Goal: Transaction & Acquisition: Book appointment/travel/reservation

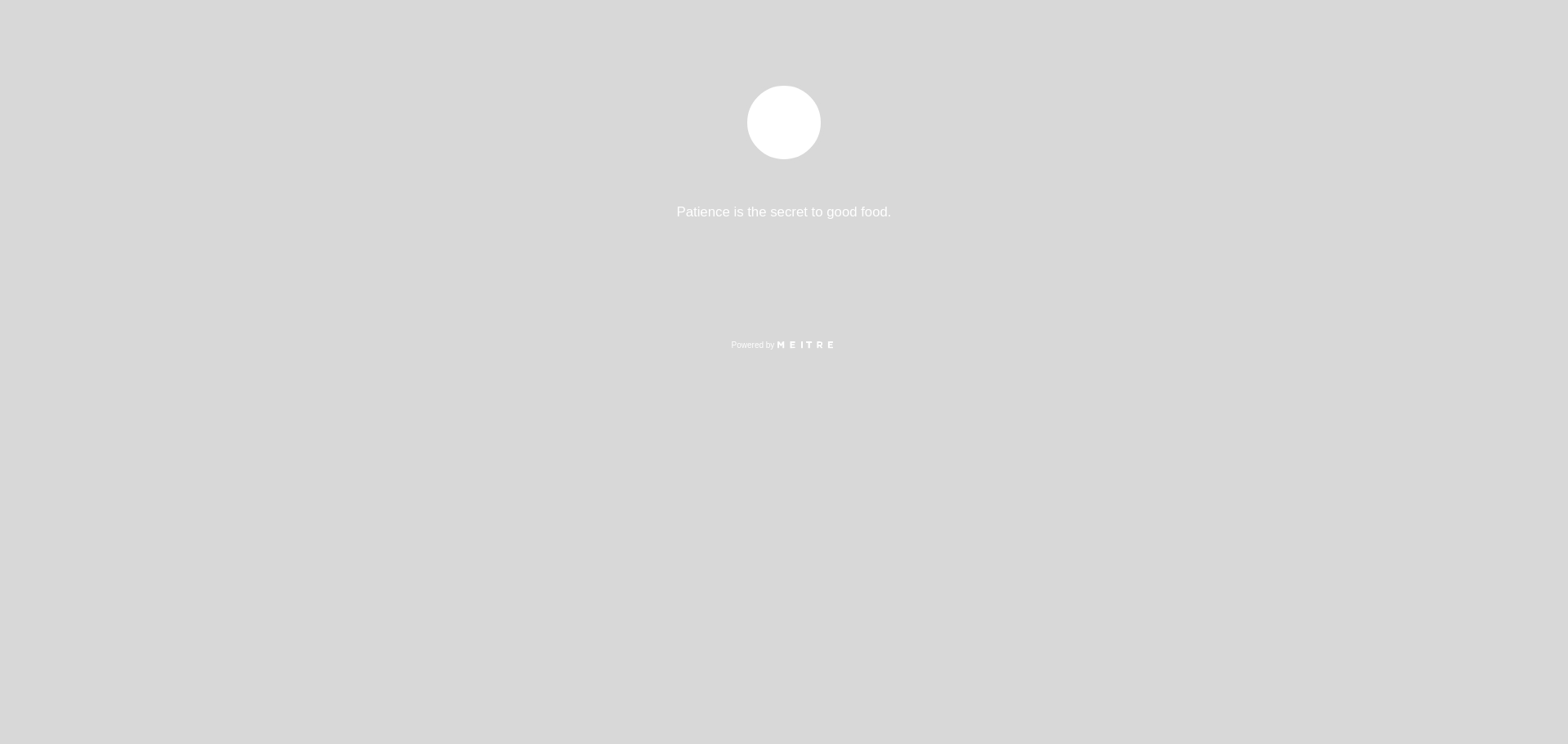
select select "es"
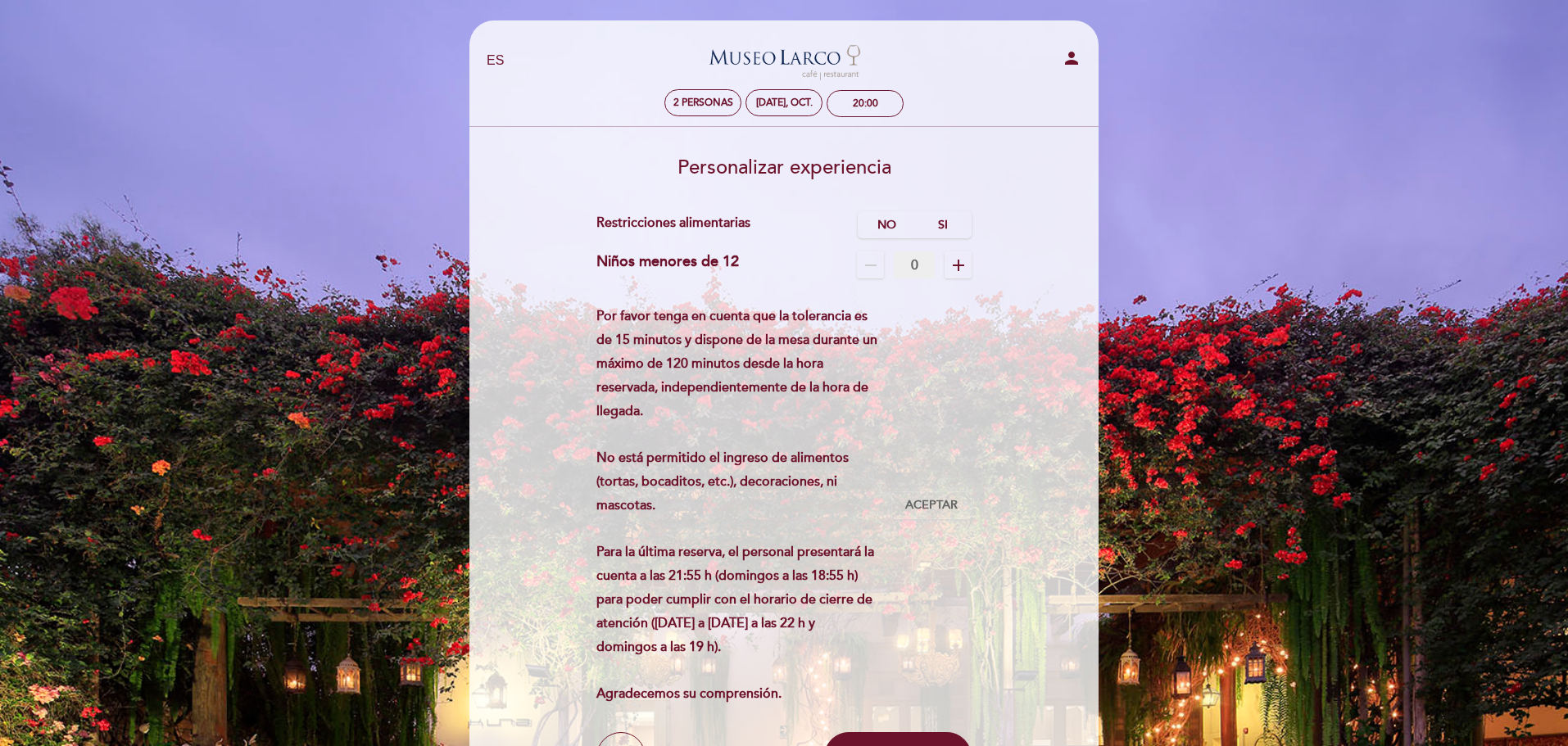
scroll to position [109, 0]
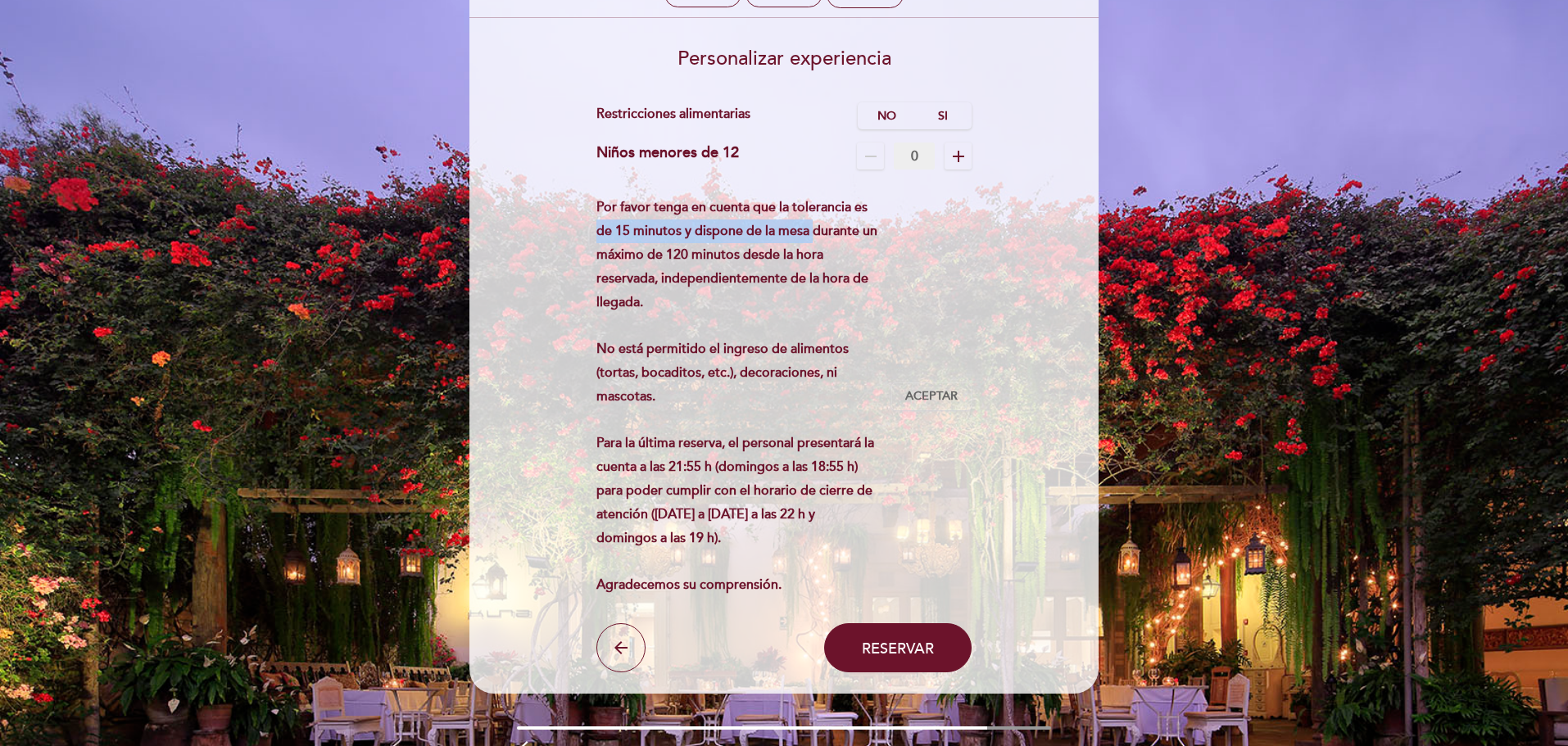
drag, startPoint x: 593, startPoint y: 236, endPoint x: 815, endPoint y: 236, distance: 222.0
click at [815, 236] on form "Cargo por servicio : 0 % Nothing selected 0 % 15 % 18 % 20 % Restricciones alim…" at bounding box center [784, 387] width 606 height 570
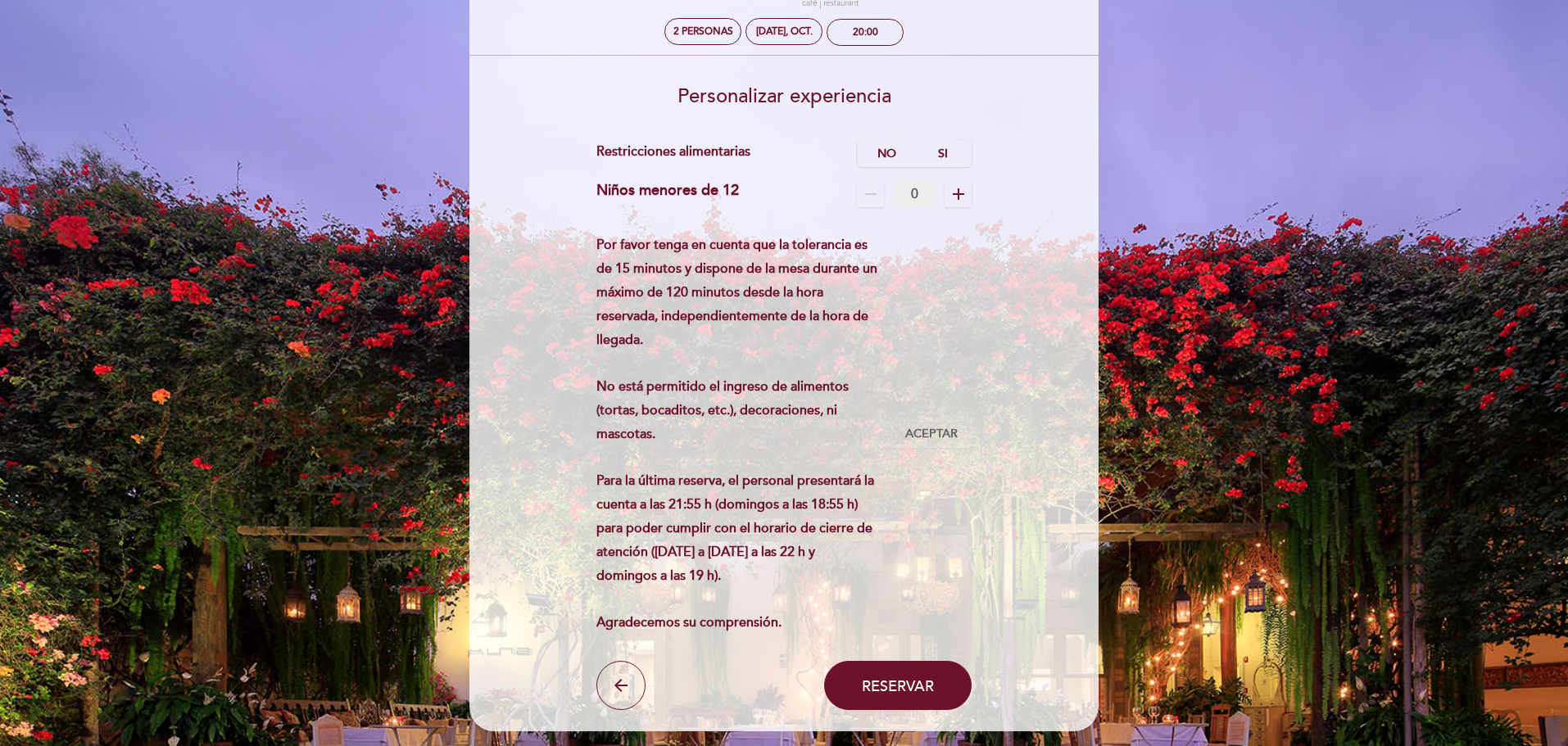
scroll to position [61, 0]
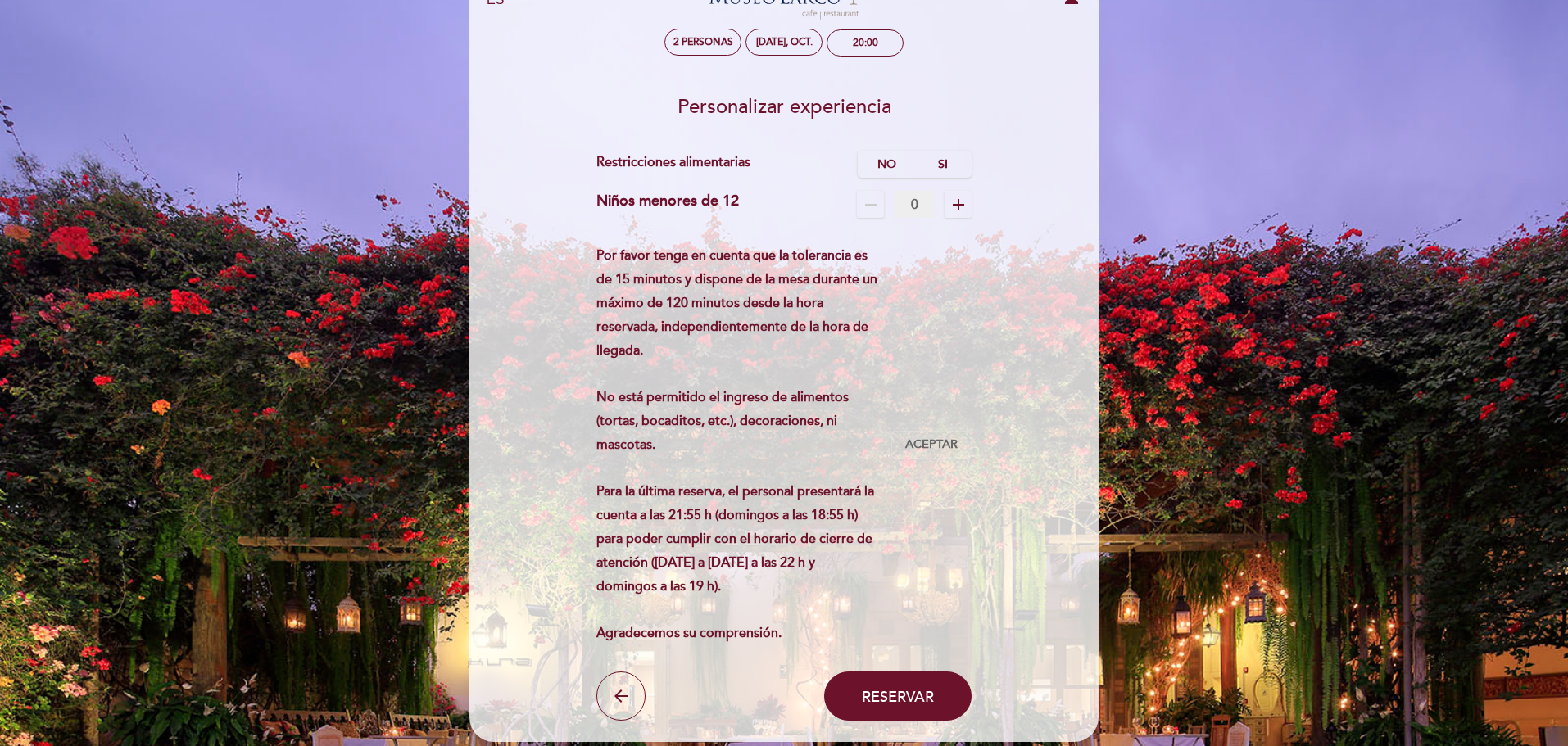
drag, startPoint x: 1221, startPoint y: 301, endPoint x: 1198, endPoint y: 344, distance: 48.8
click at [1223, 301] on div "EN ES PT [GEOGRAPHIC_DATA][PERSON_NAME] - Restaurant person 2 personas [DATE], …" at bounding box center [784, 407] width 1568 height 937
click at [943, 447] on span "Aceptar" at bounding box center [931, 445] width 52 height 17
click at [887, 162] on label "No" at bounding box center [886, 164] width 57 height 27
click at [869, 206] on icon "remove" at bounding box center [871, 205] width 20 height 20
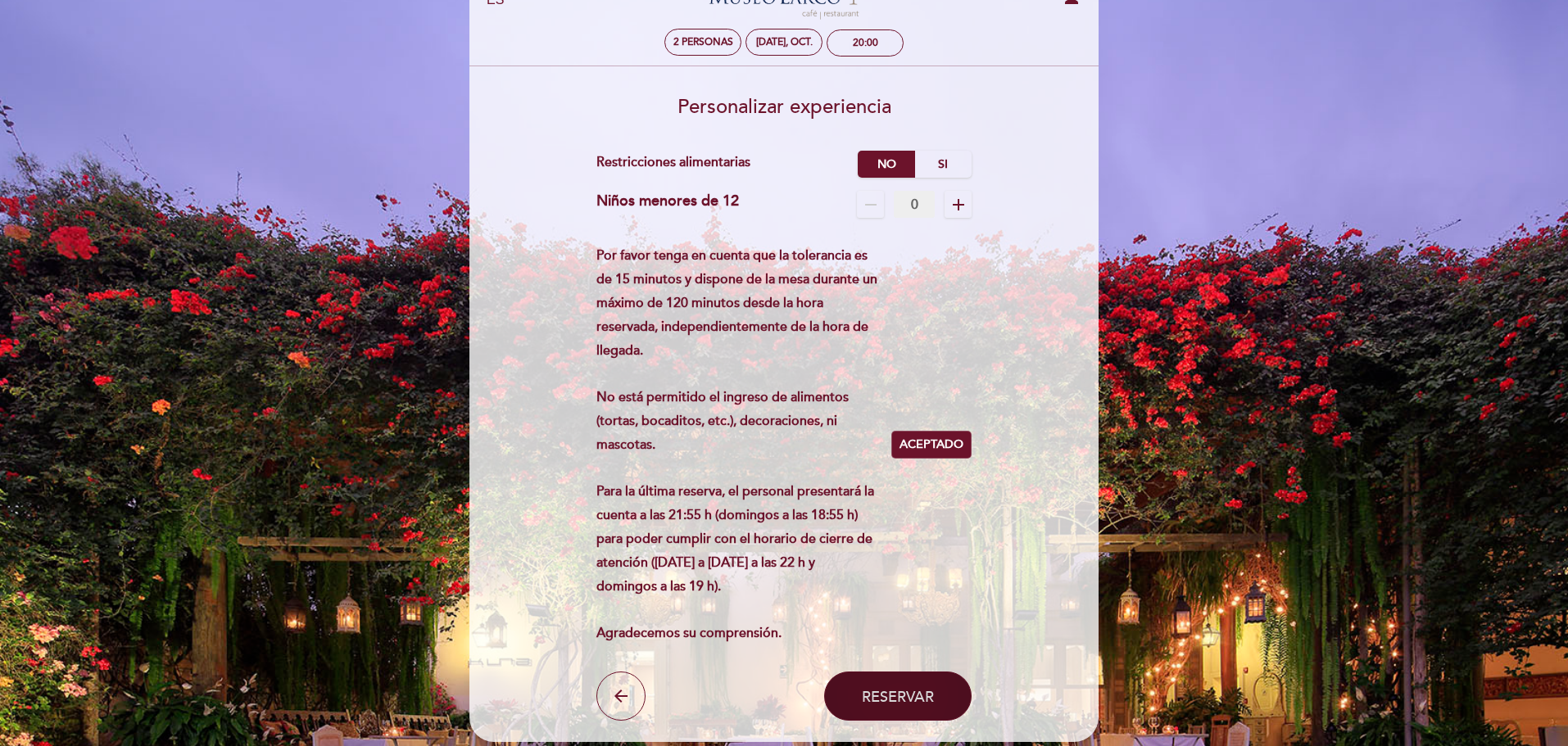
click at [920, 699] on span "Reservar" at bounding box center [898, 696] width 72 height 18
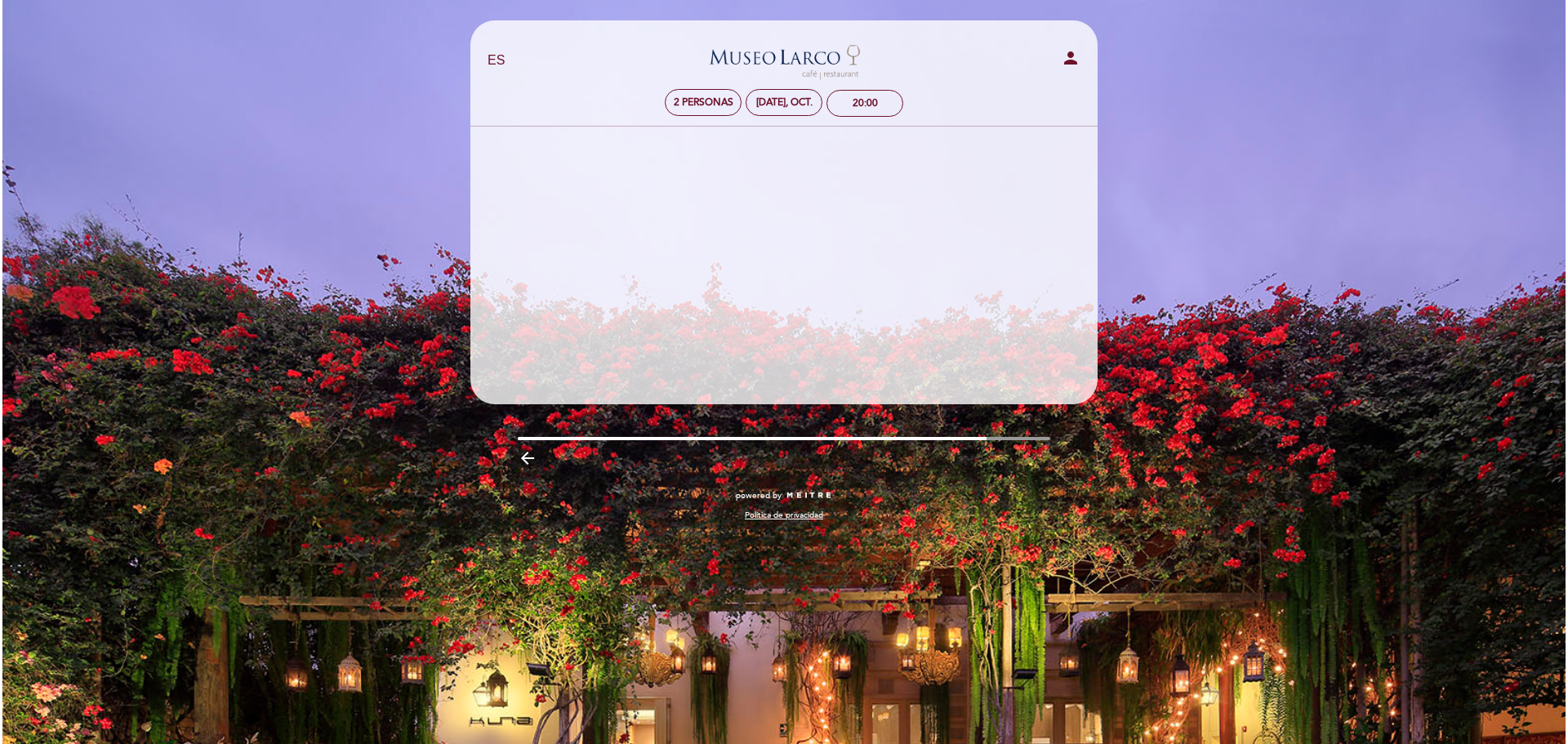
scroll to position [0, 0]
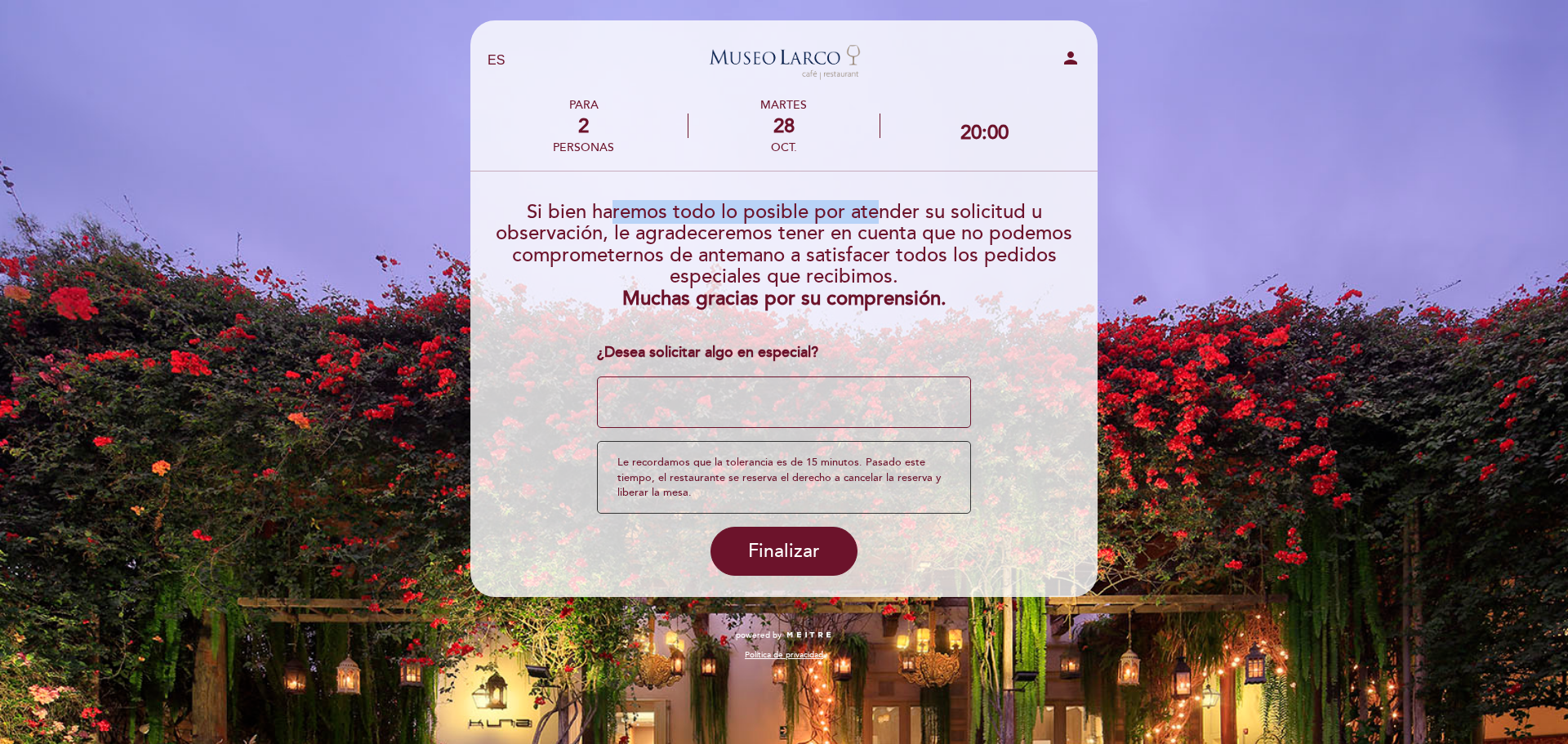
drag, startPoint x: 657, startPoint y: 210, endPoint x: 872, endPoint y: 223, distance: 215.4
click at [872, 223] on span "Si bien haremos todo lo posible por atender su solicitud u observación, le agra…" at bounding box center [784, 244] width 577 height 88
drag, startPoint x: 963, startPoint y: 132, endPoint x: 1017, endPoint y: 120, distance: 55.3
click at [1017, 120] on div "20:00" at bounding box center [984, 125] width 200 height 74
click at [804, 59] on link "Museo [PERSON_NAME][GEOGRAPHIC_DATA] - Restaurant" at bounding box center [784, 61] width 204 height 45
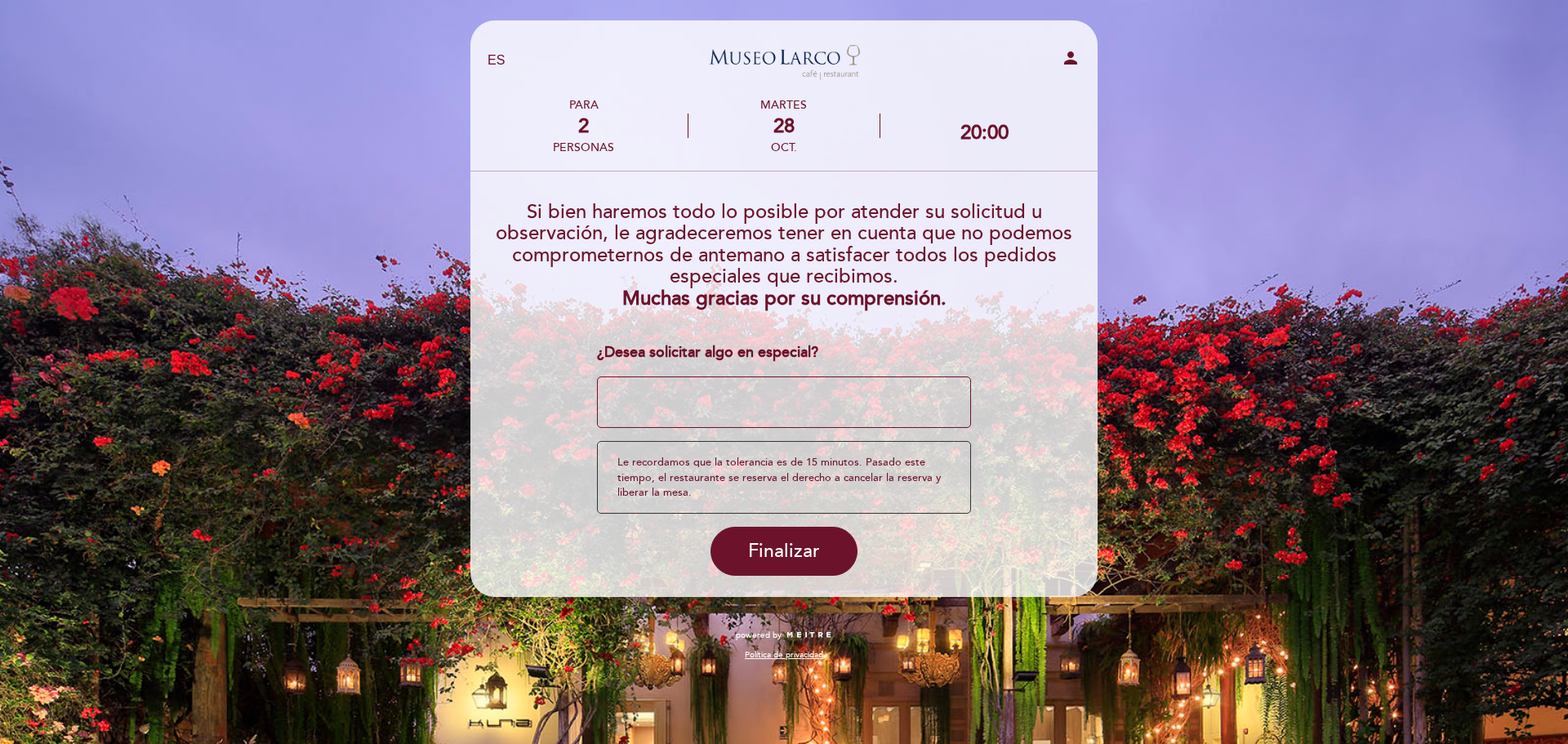
click at [1071, 65] on icon "person" at bounding box center [1071, 58] width 20 height 20
select select "es"
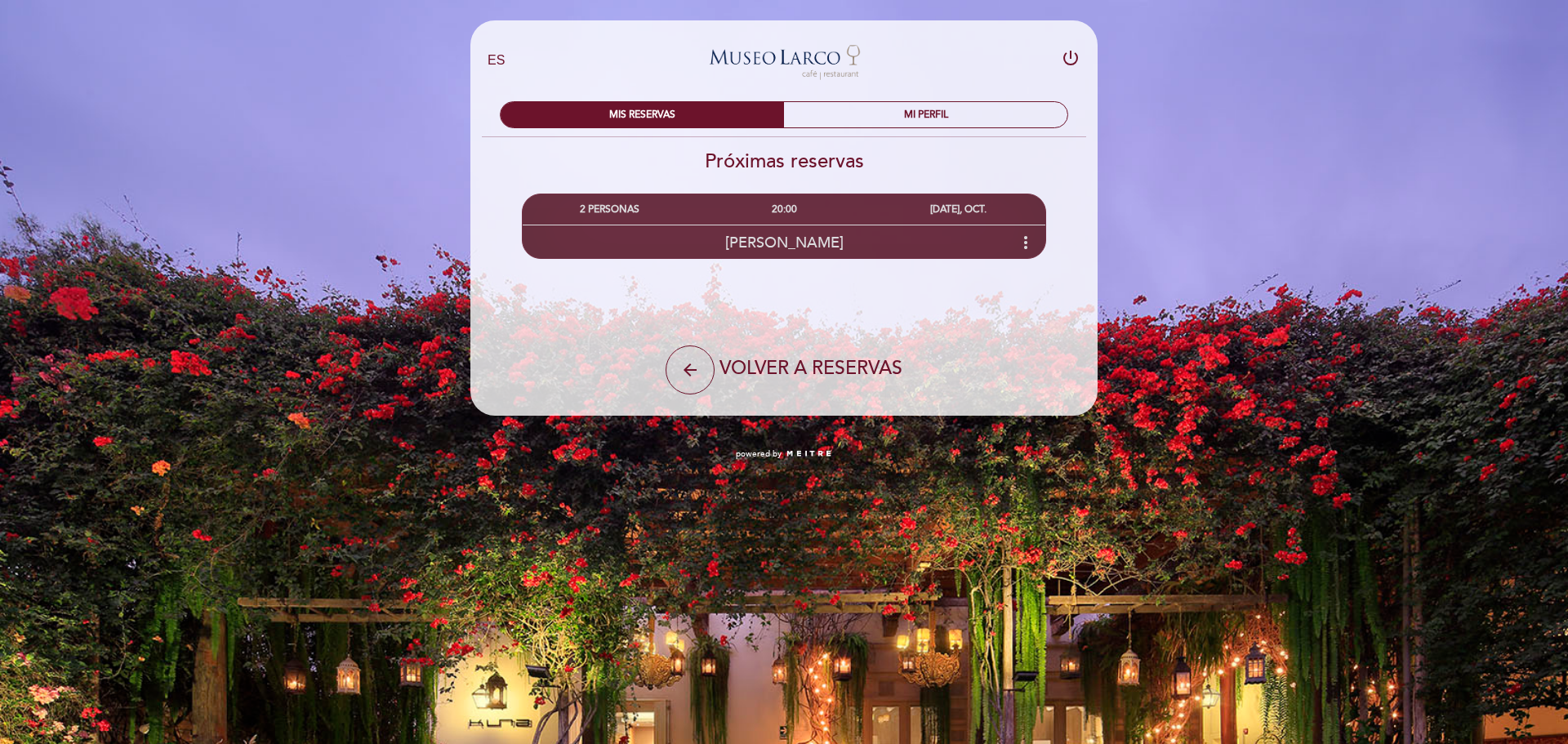
click at [1025, 236] on icon "more_vert" at bounding box center [1026, 242] width 20 height 20
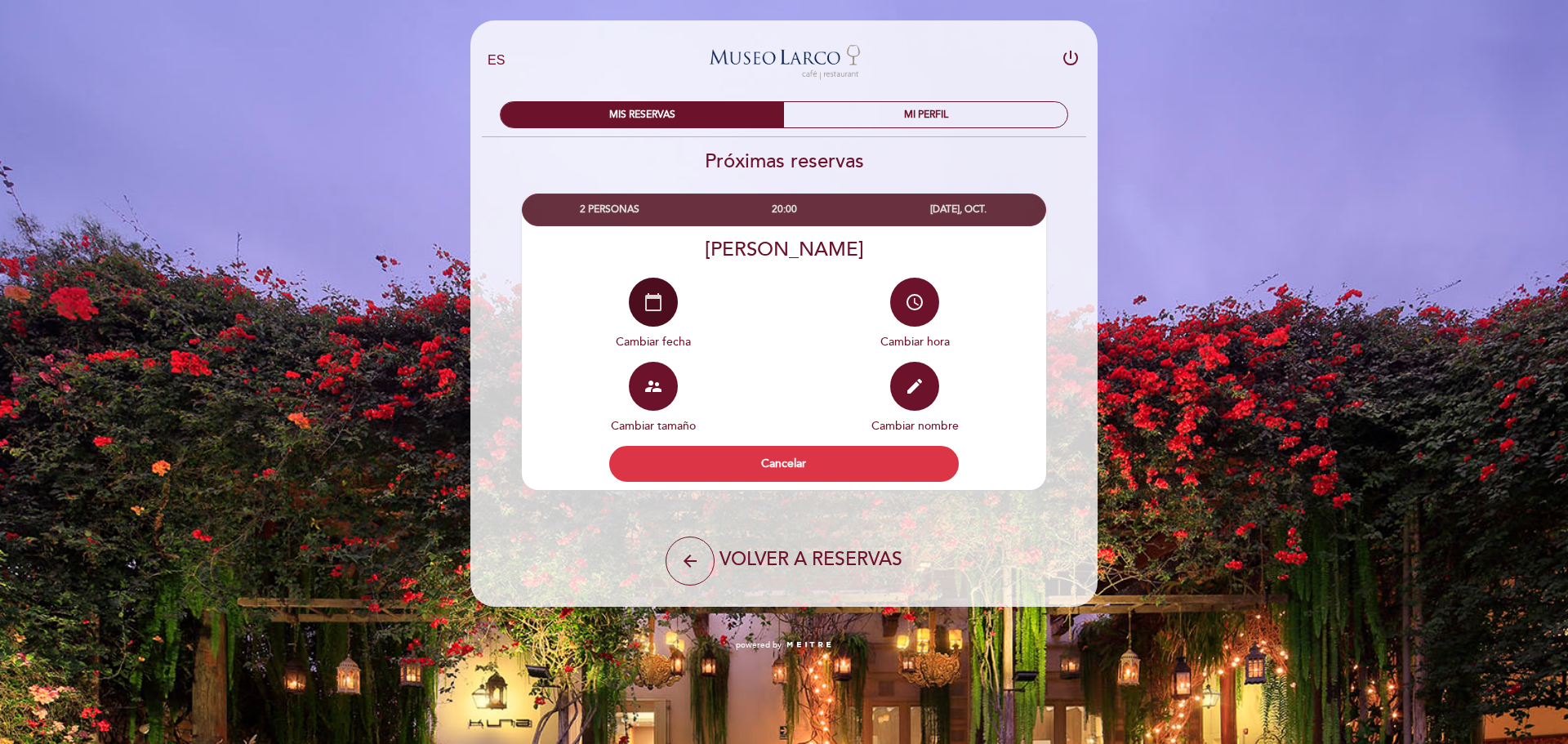
click at [657, 311] on icon "calendar_today" at bounding box center [653, 302] width 20 height 20
select select "es"
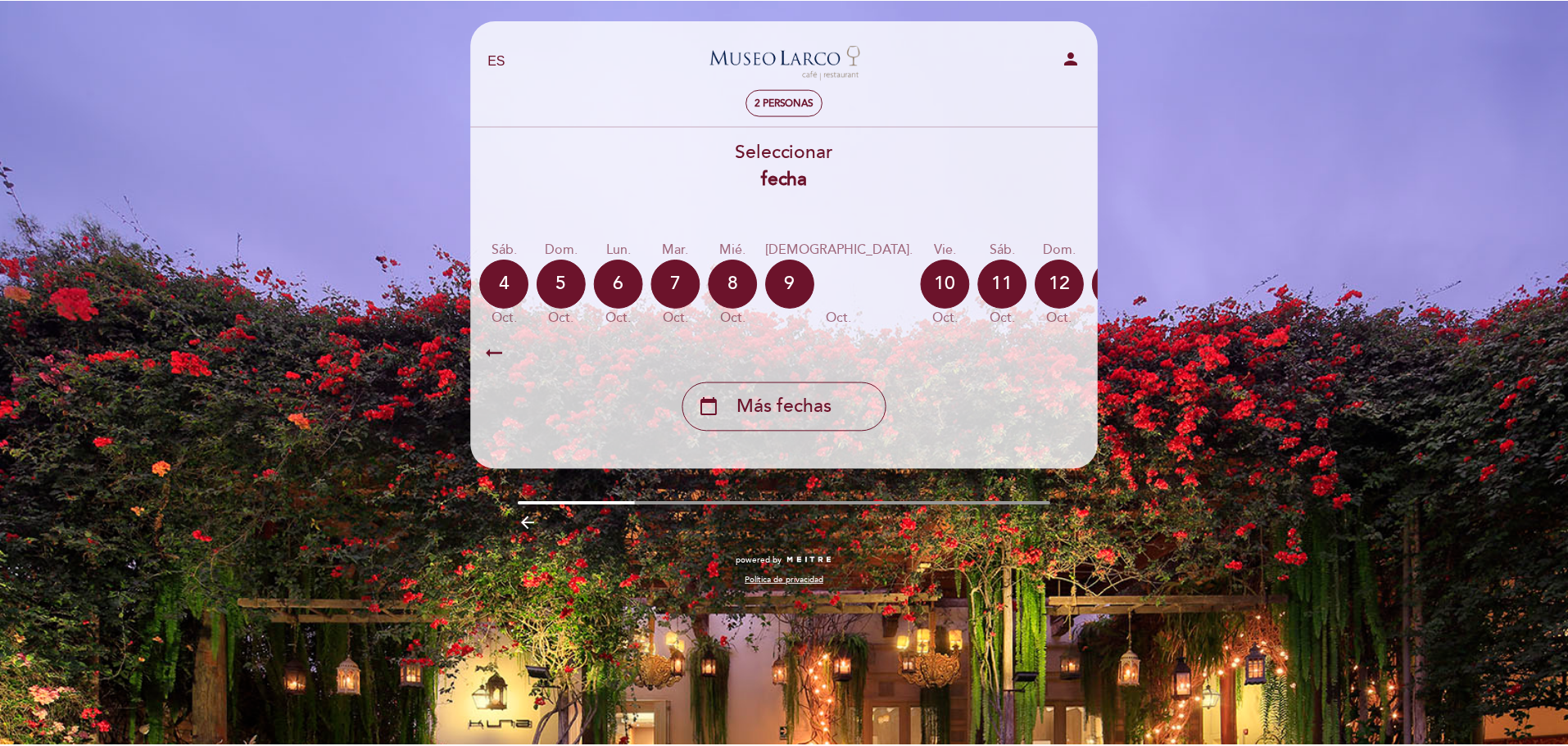
scroll to position [0, 481]
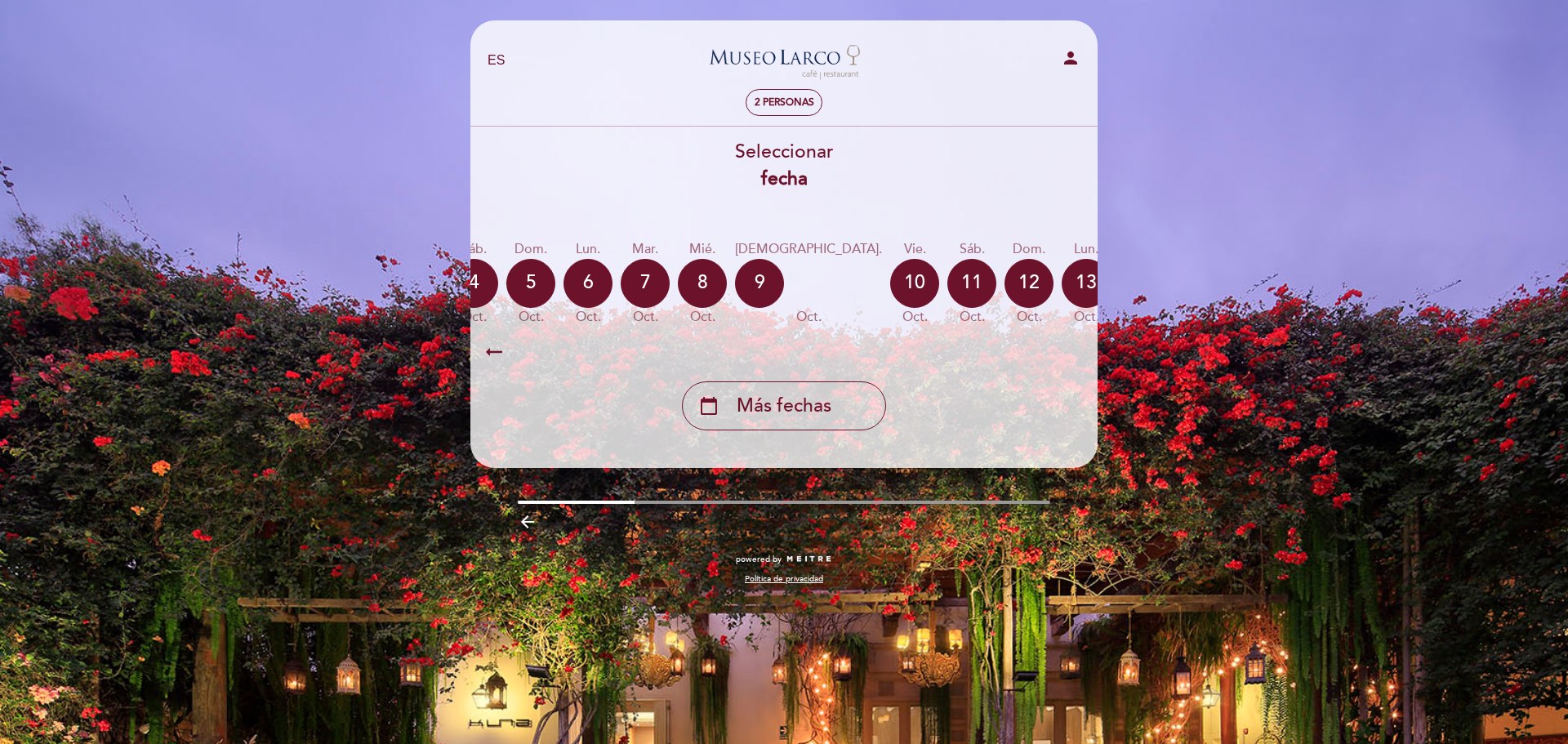
click at [1248, 295] on icon "calendar_today" at bounding box center [1258, 282] width 20 height 27
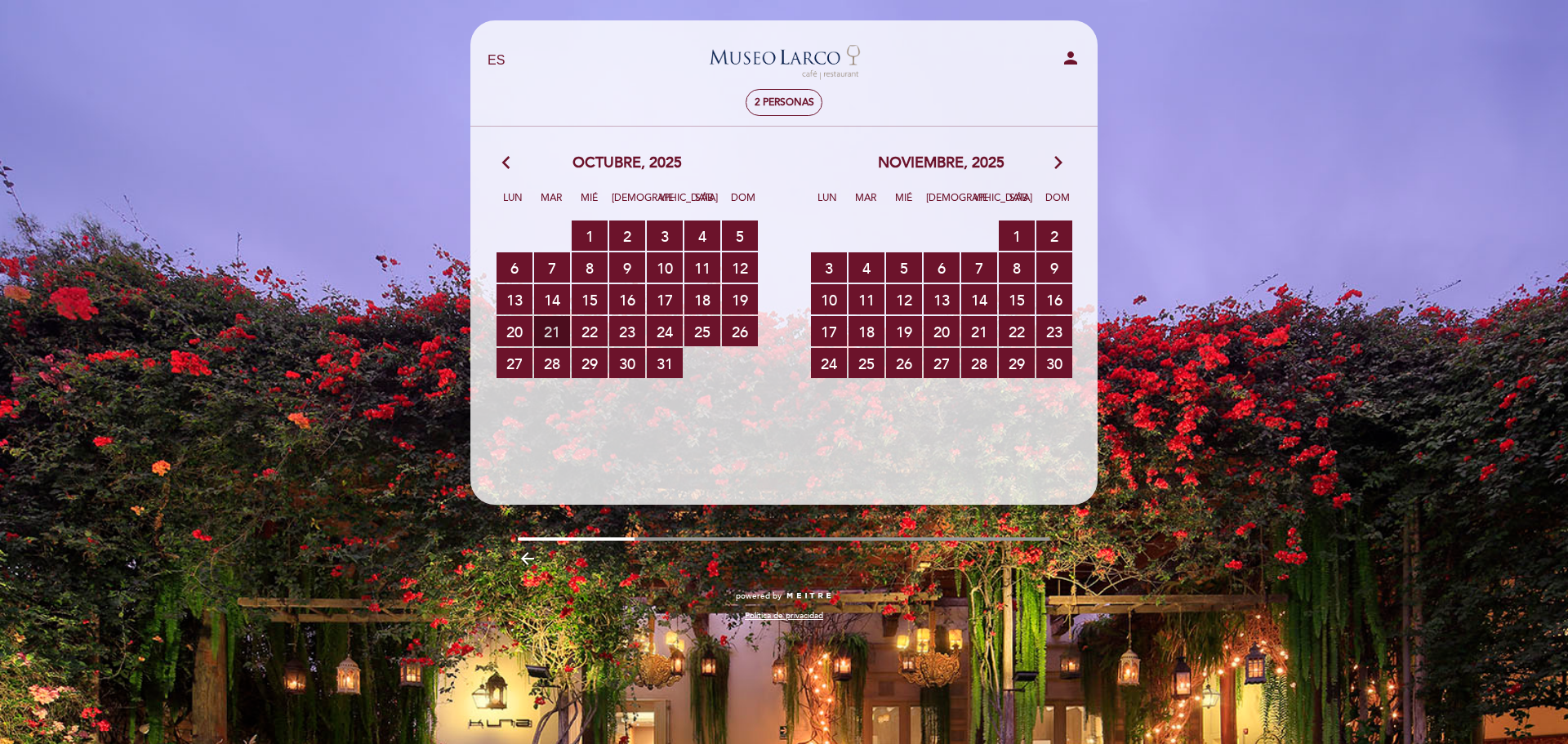
click at [545, 331] on span "21 RESERVAS DISPONIBLES" at bounding box center [551, 331] width 36 height 30
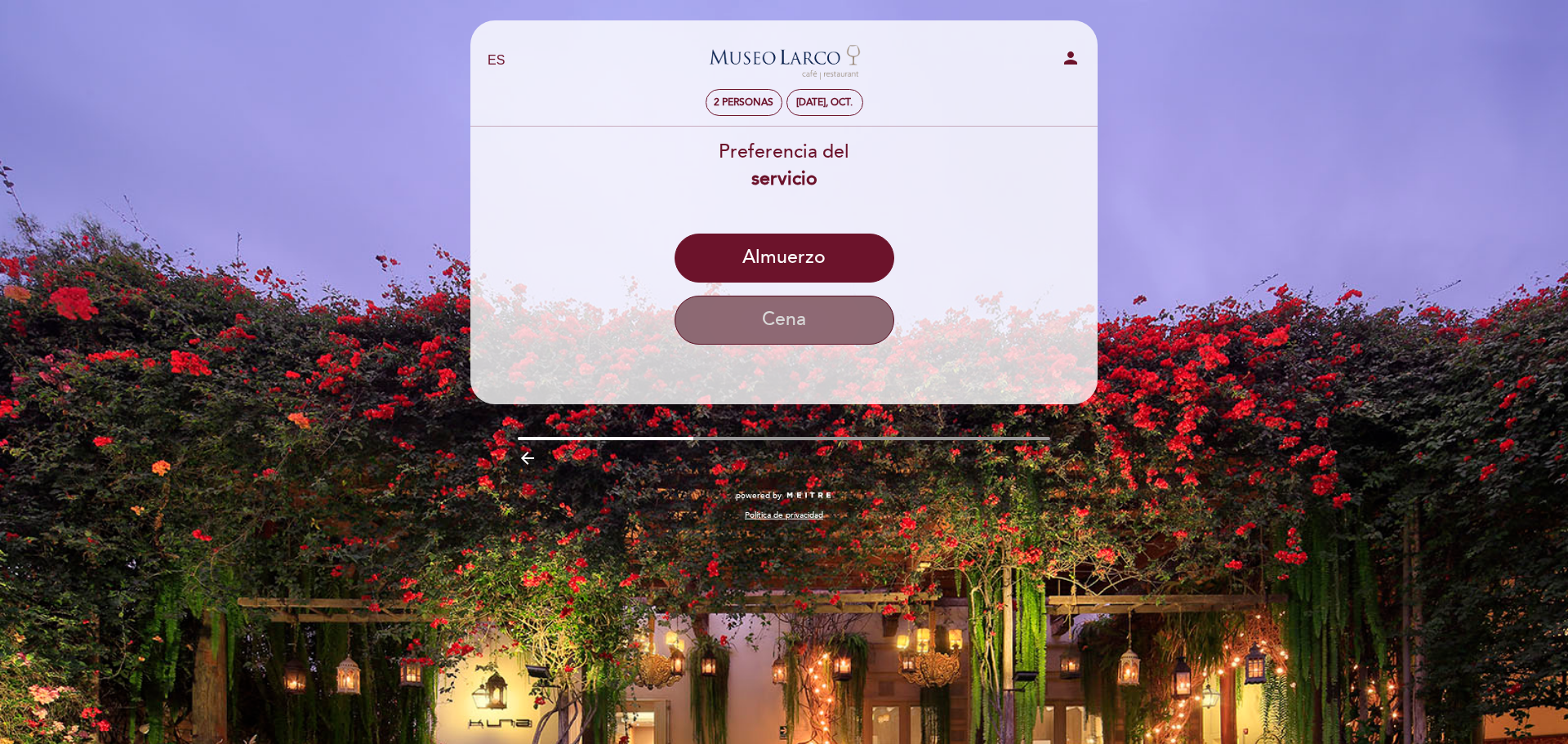
click at [804, 319] on button "Cena" at bounding box center [784, 320] width 220 height 49
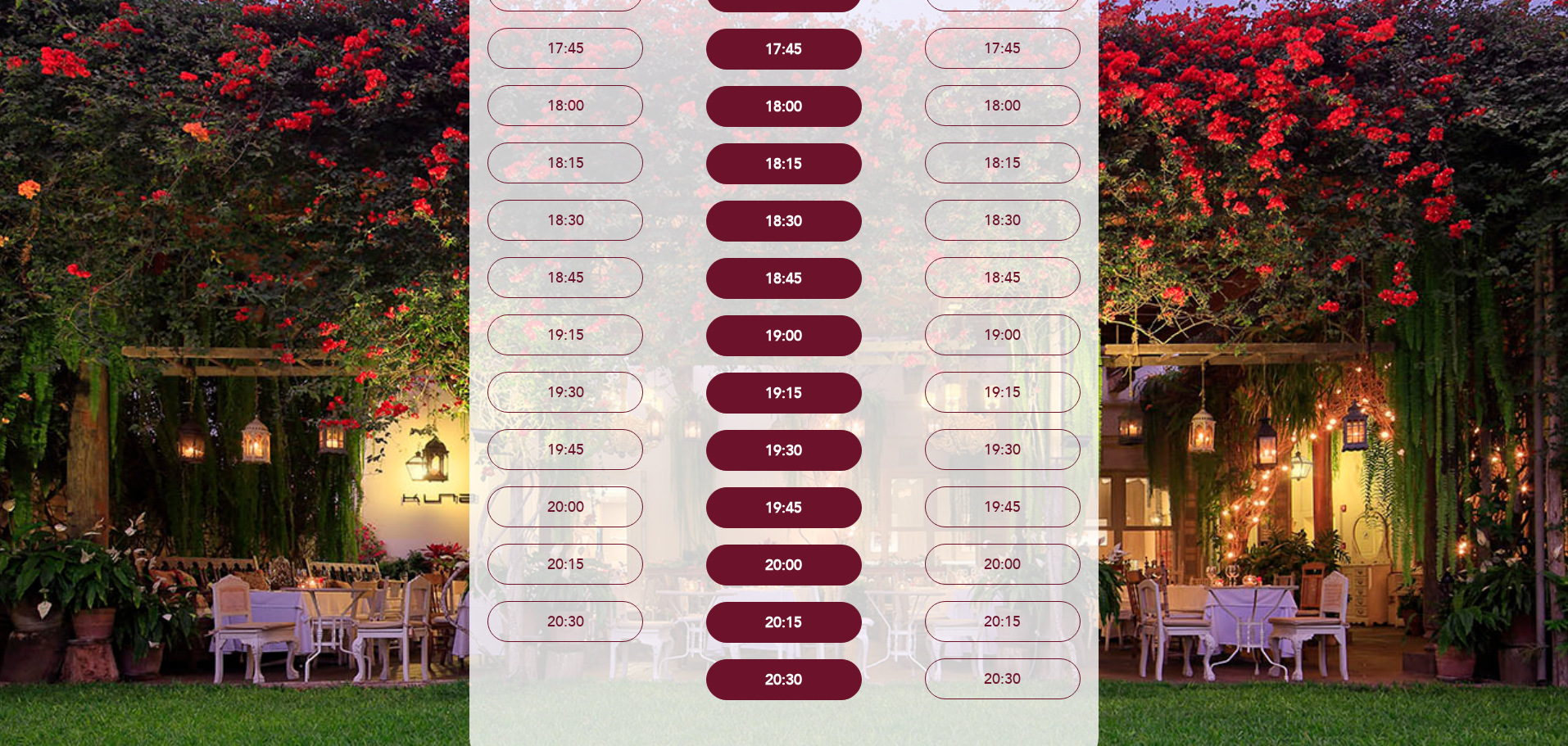
scroll to position [436, 0]
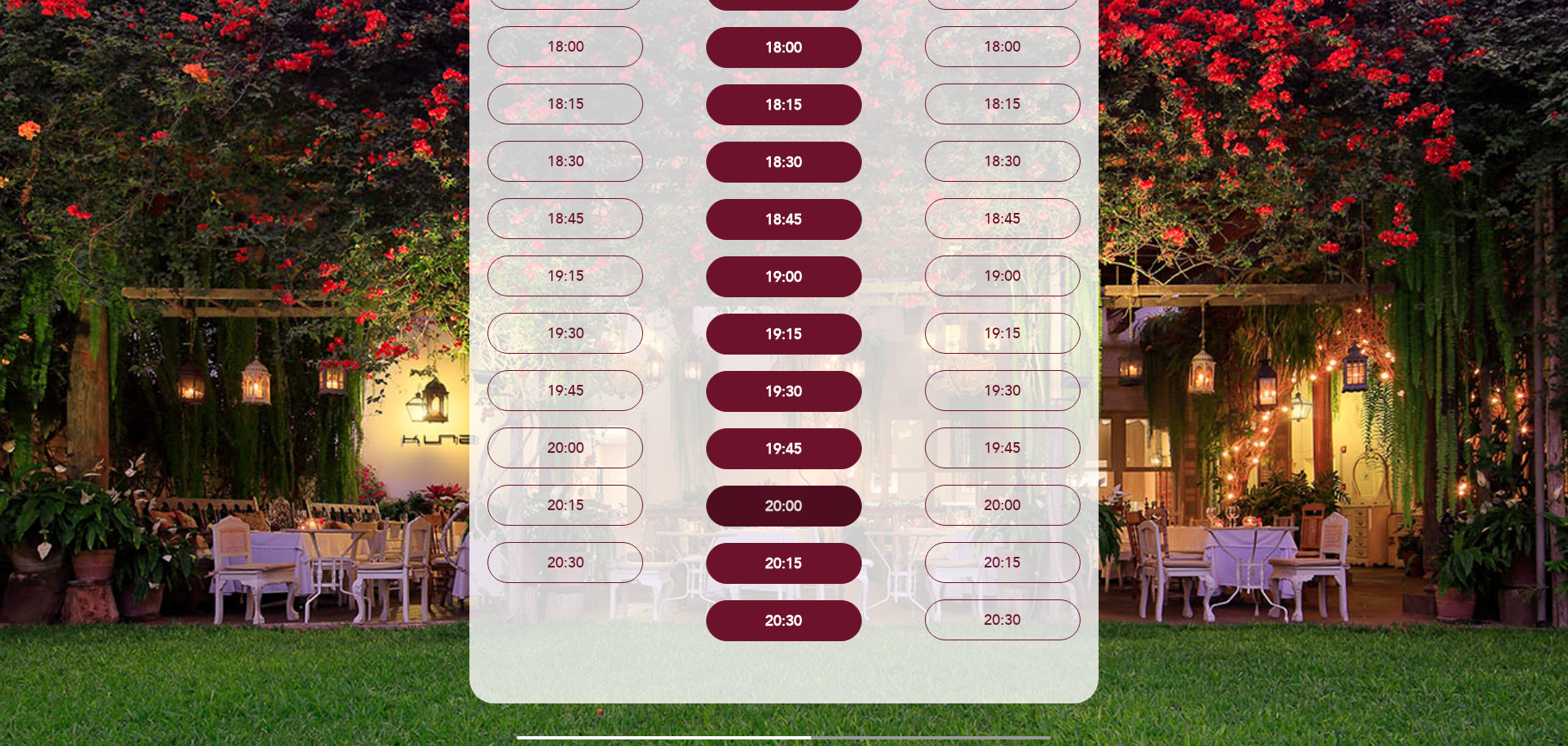
click at [786, 501] on button "20:00" at bounding box center [784, 505] width 156 height 41
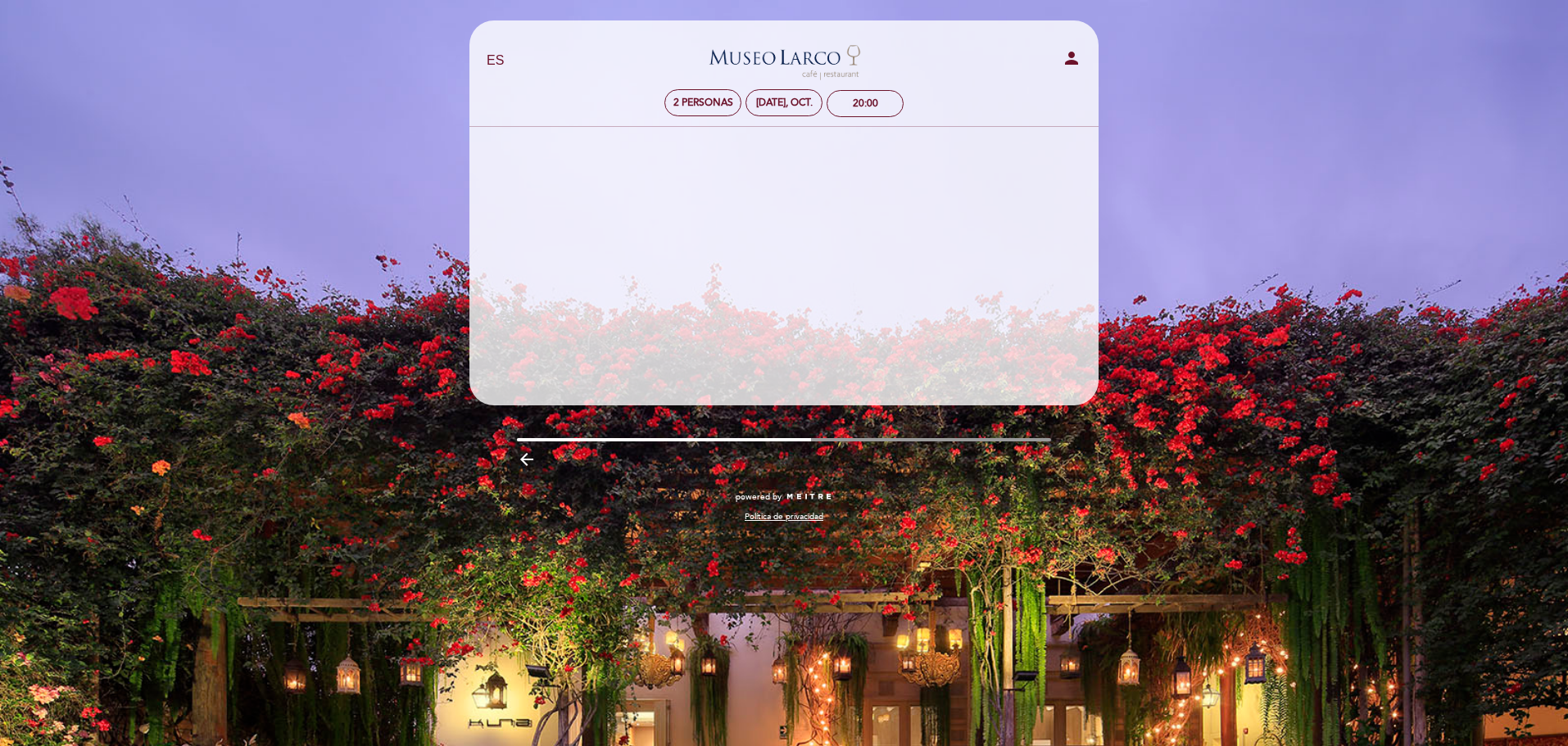
scroll to position [0, 0]
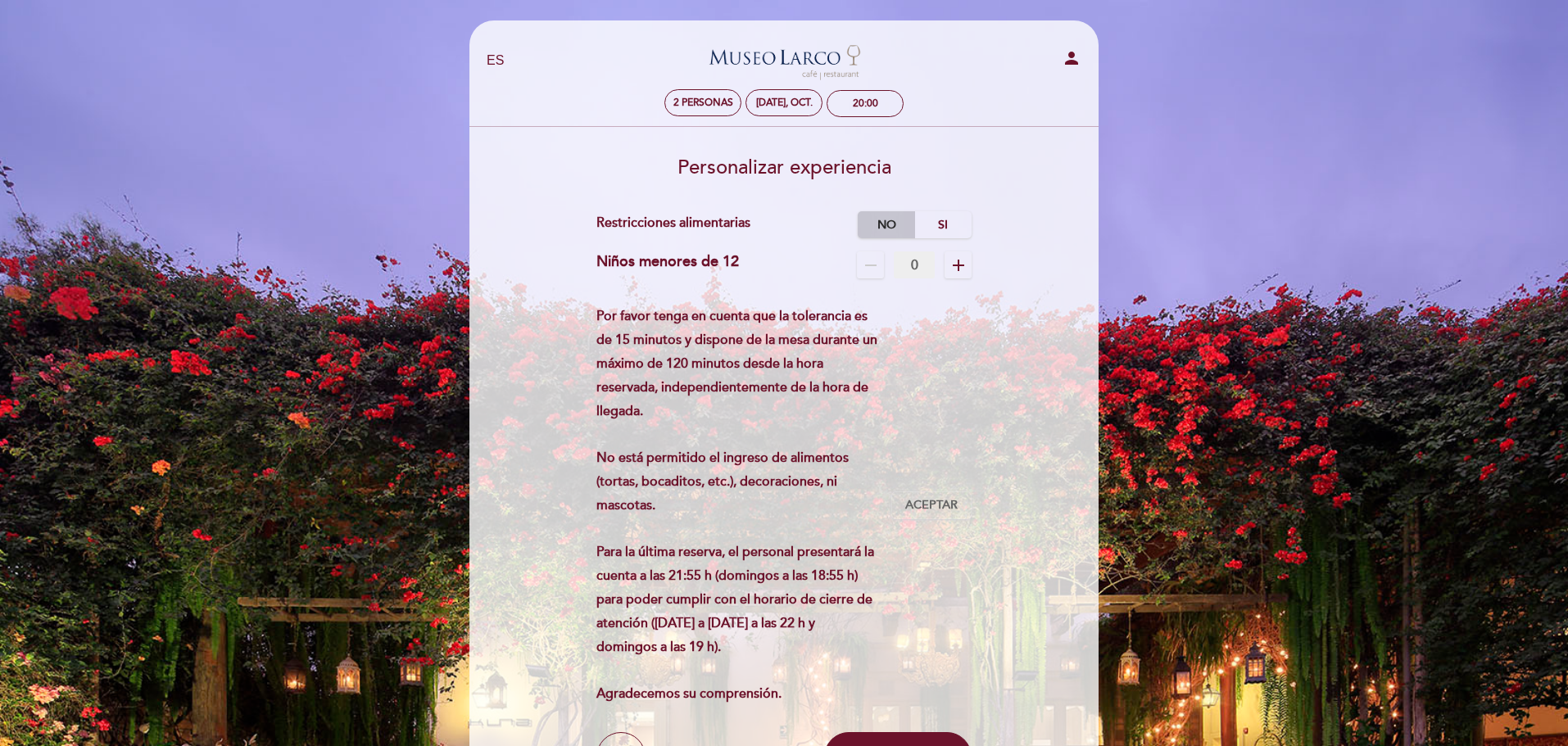
click at [901, 223] on label "No" at bounding box center [886, 225] width 57 height 27
click at [930, 508] on span "Aceptar" at bounding box center [931, 505] width 52 height 17
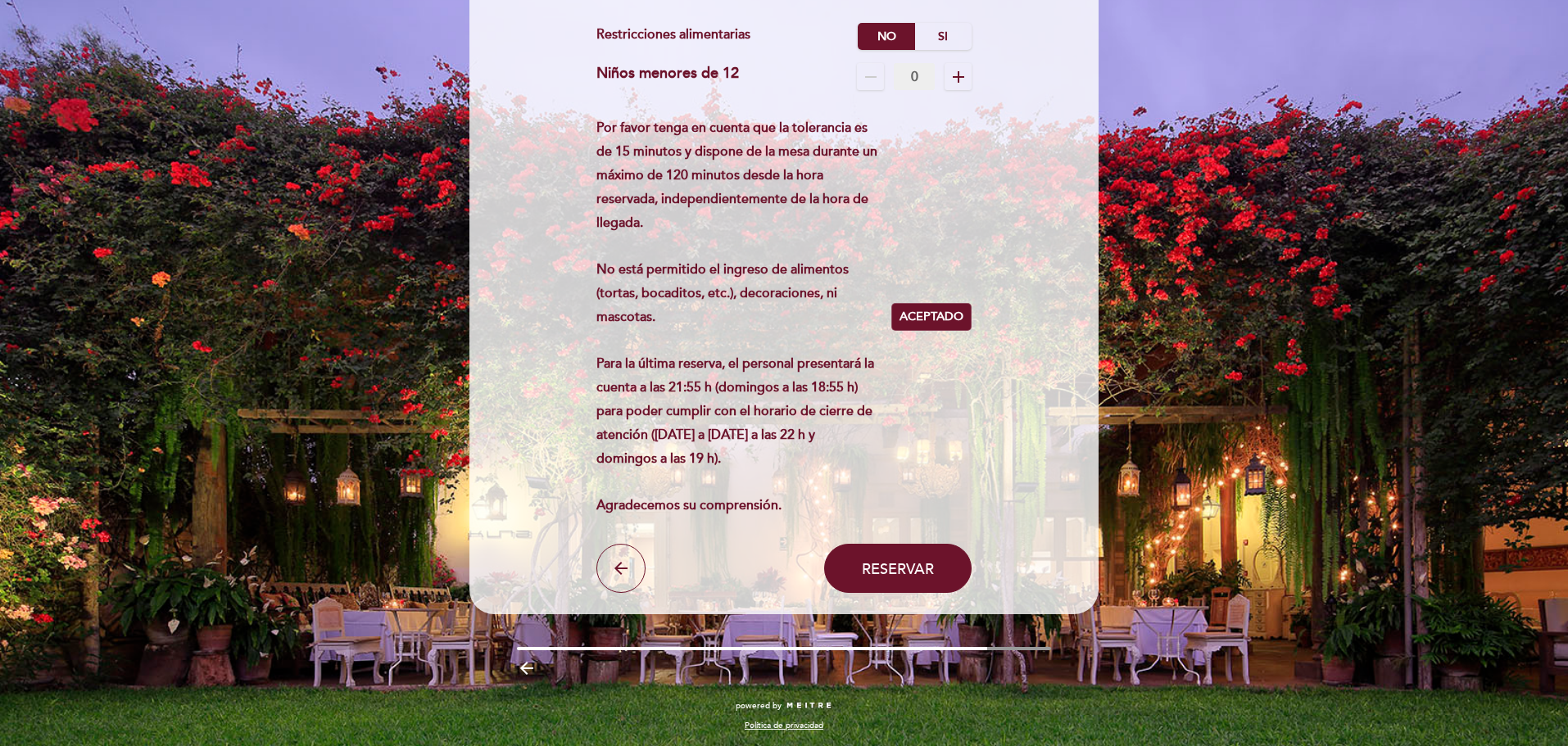
scroll to position [190, 0]
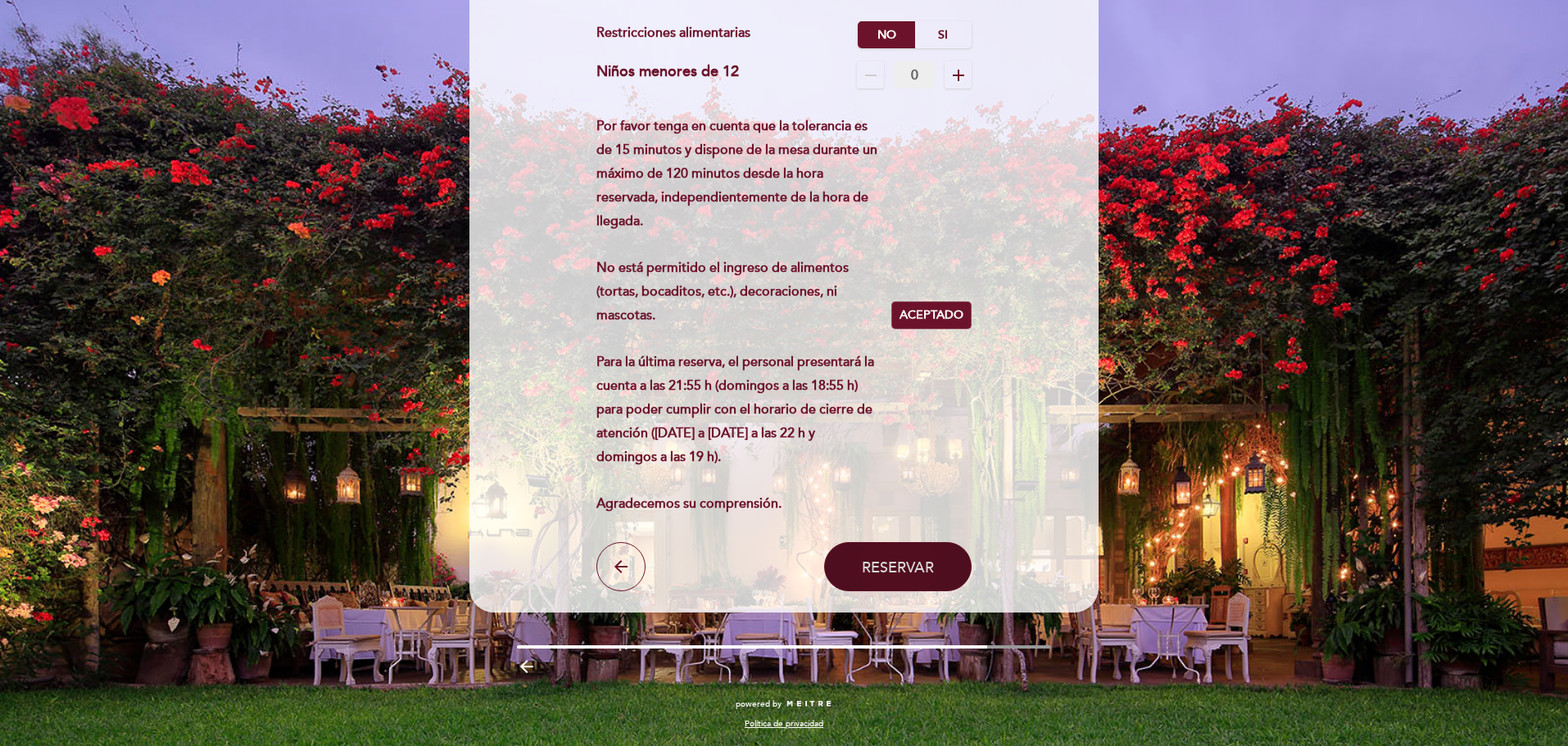
click at [873, 564] on span "Reservar" at bounding box center [898, 567] width 72 height 18
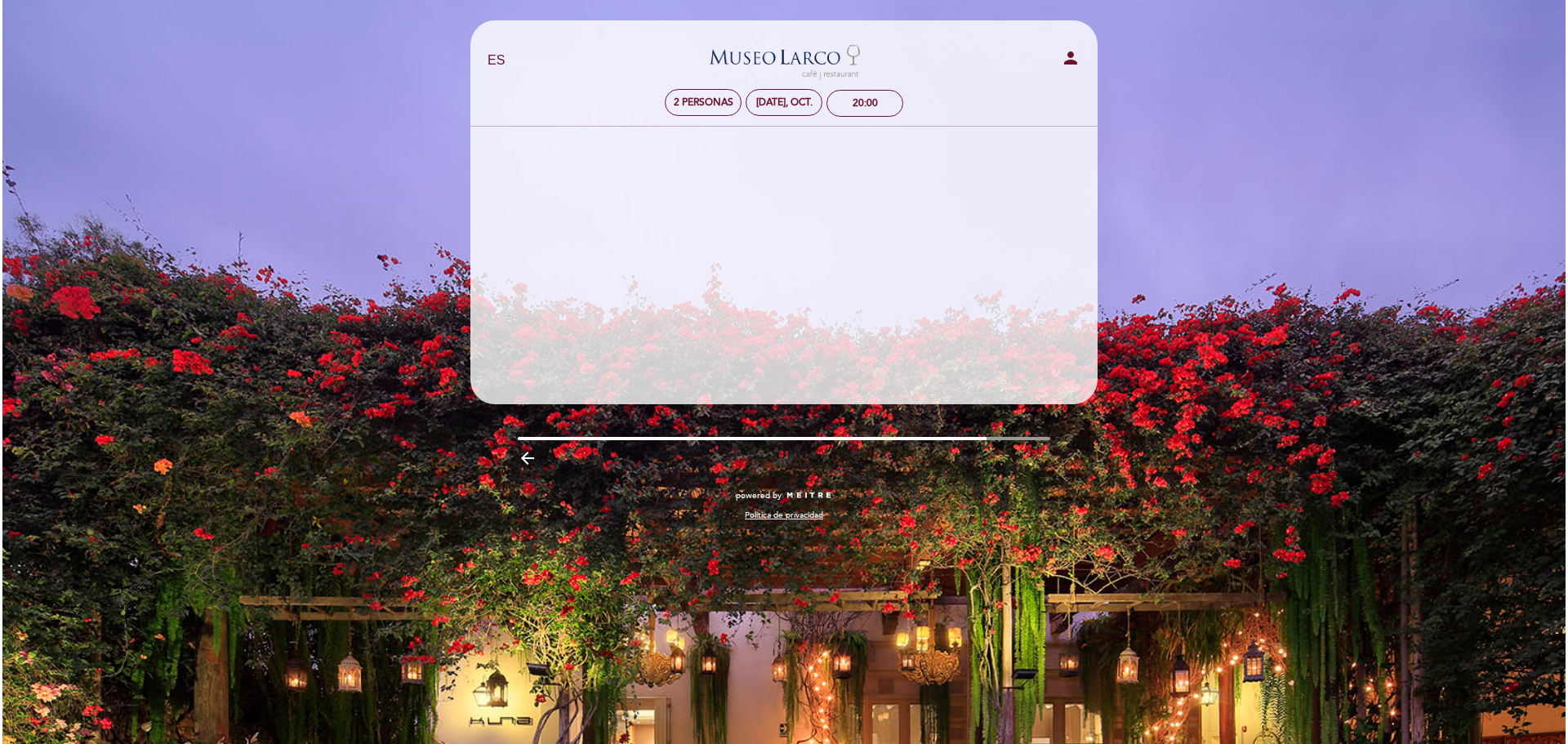
scroll to position [0, 0]
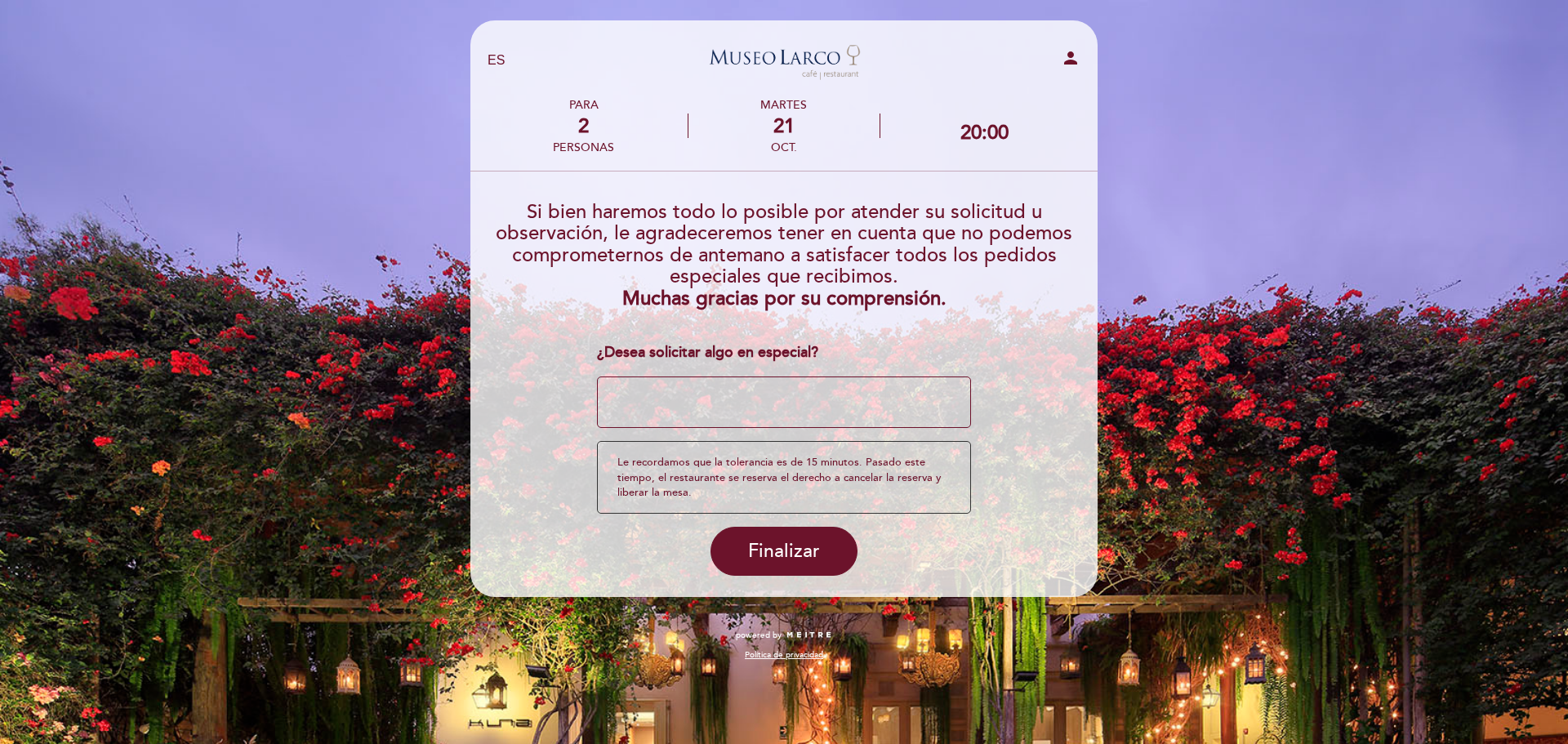
click at [667, 398] on textarea at bounding box center [784, 403] width 375 height 52
click at [707, 401] on textarea at bounding box center [784, 403] width 375 height 52
type textarea "C"
click at [706, 394] on textarea at bounding box center [784, 403] width 375 height 52
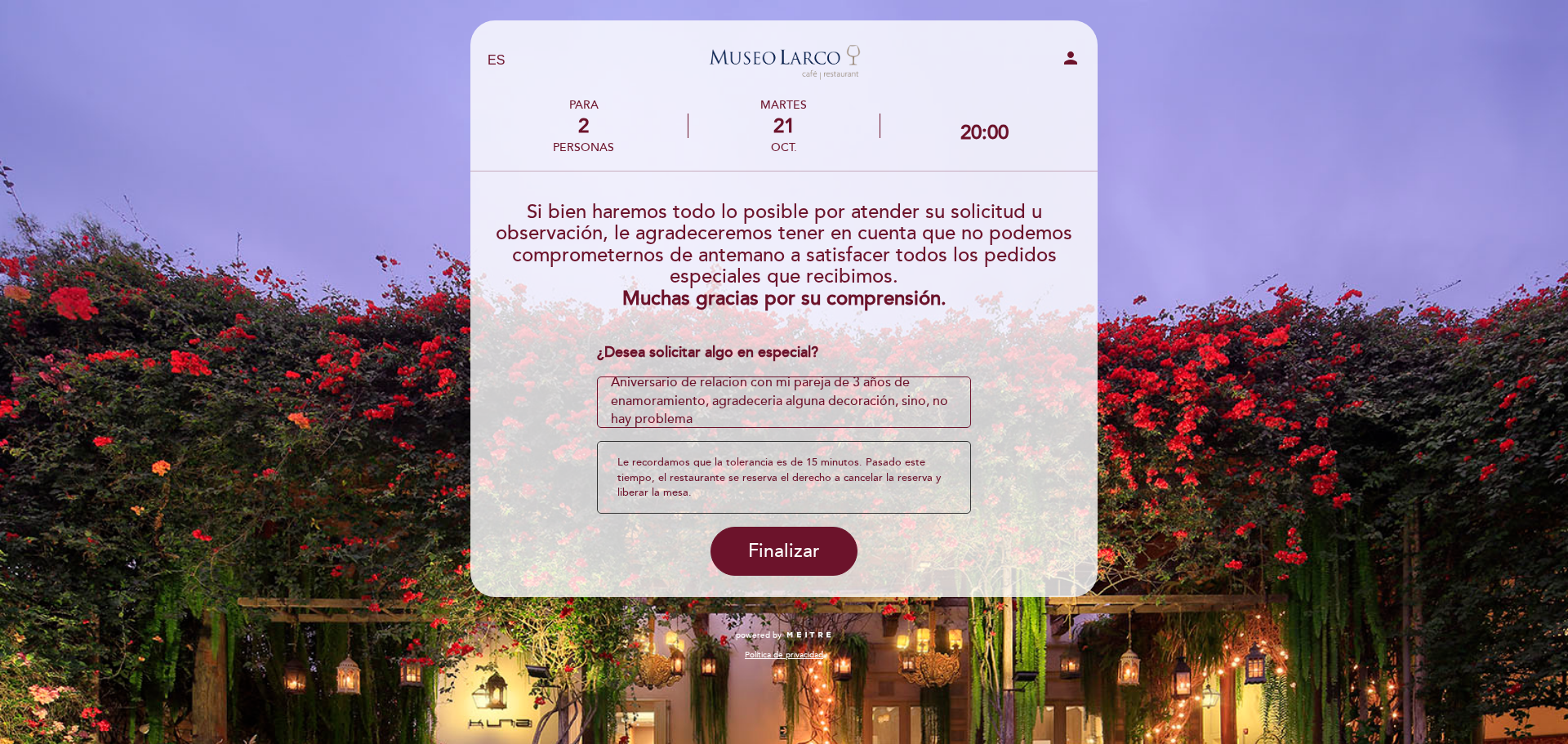
scroll to position [19, 0]
click at [843, 404] on textarea at bounding box center [784, 403] width 375 height 52
type textarea "Aniversario de relacion con mi pareja de 3 años de enamoramiento, agradeceria a…"
click at [774, 545] on span "Finalizar" at bounding box center [784, 551] width 72 height 23
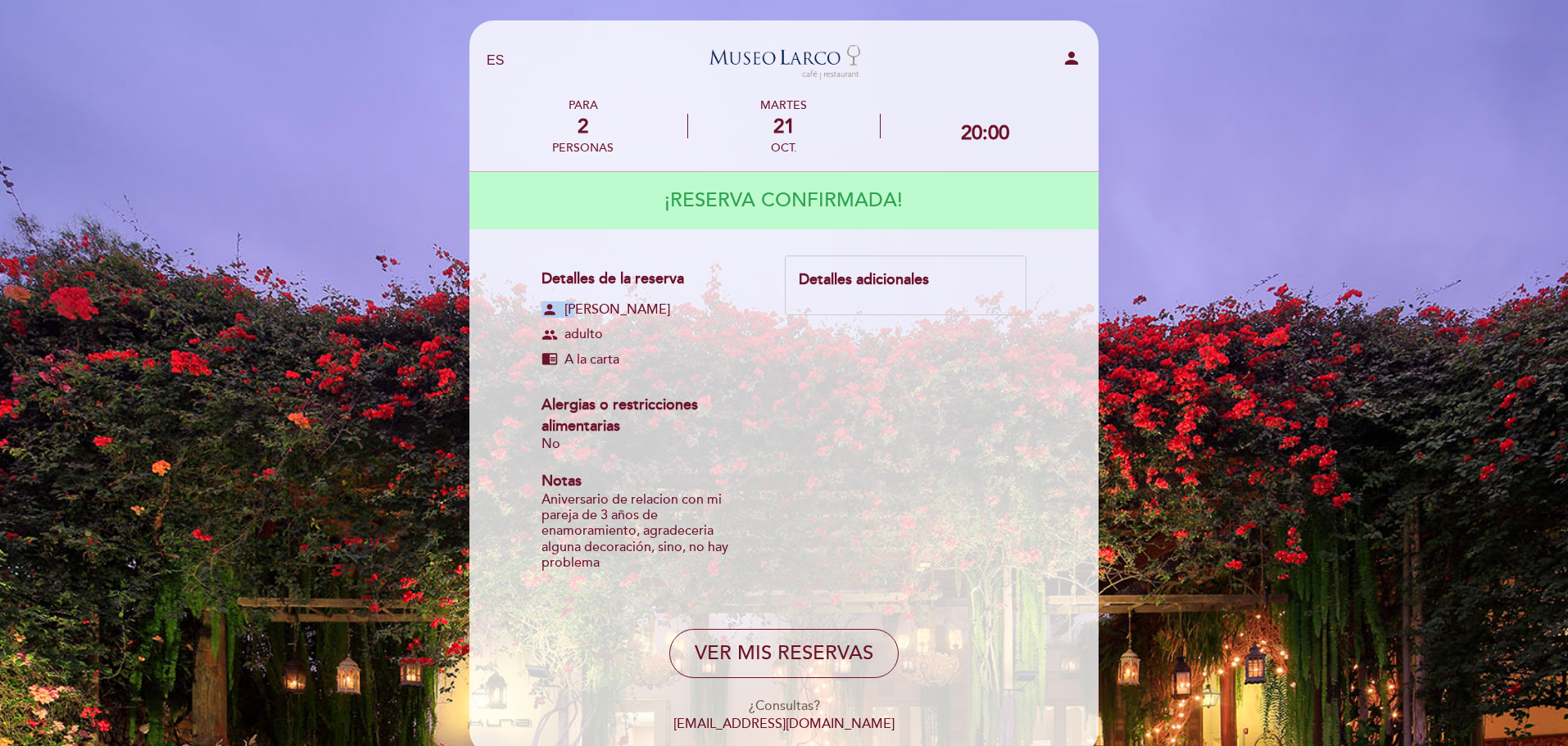
drag, startPoint x: 538, startPoint y: 302, endPoint x: 574, endPoint y: 306, distance: 36.2
click at [570, 305] on form "Detalles de la reserva person [PERSON_NAME] group adulto chrome_reader_mode A l…" at bounding box center [784, 495] width 606 height 479
click at [559, 328] on div "group adulto" at bounding box center [648, 335] width 214 height 19
drag, startPoint x: 567, startPoint y: 363, endPoint x: 622, endPoint y: 357, distance: 55.3
click at [622, 357] on div "chrome_reader_mode A la carta" at bounding box center [648, 360] width 214 height 19
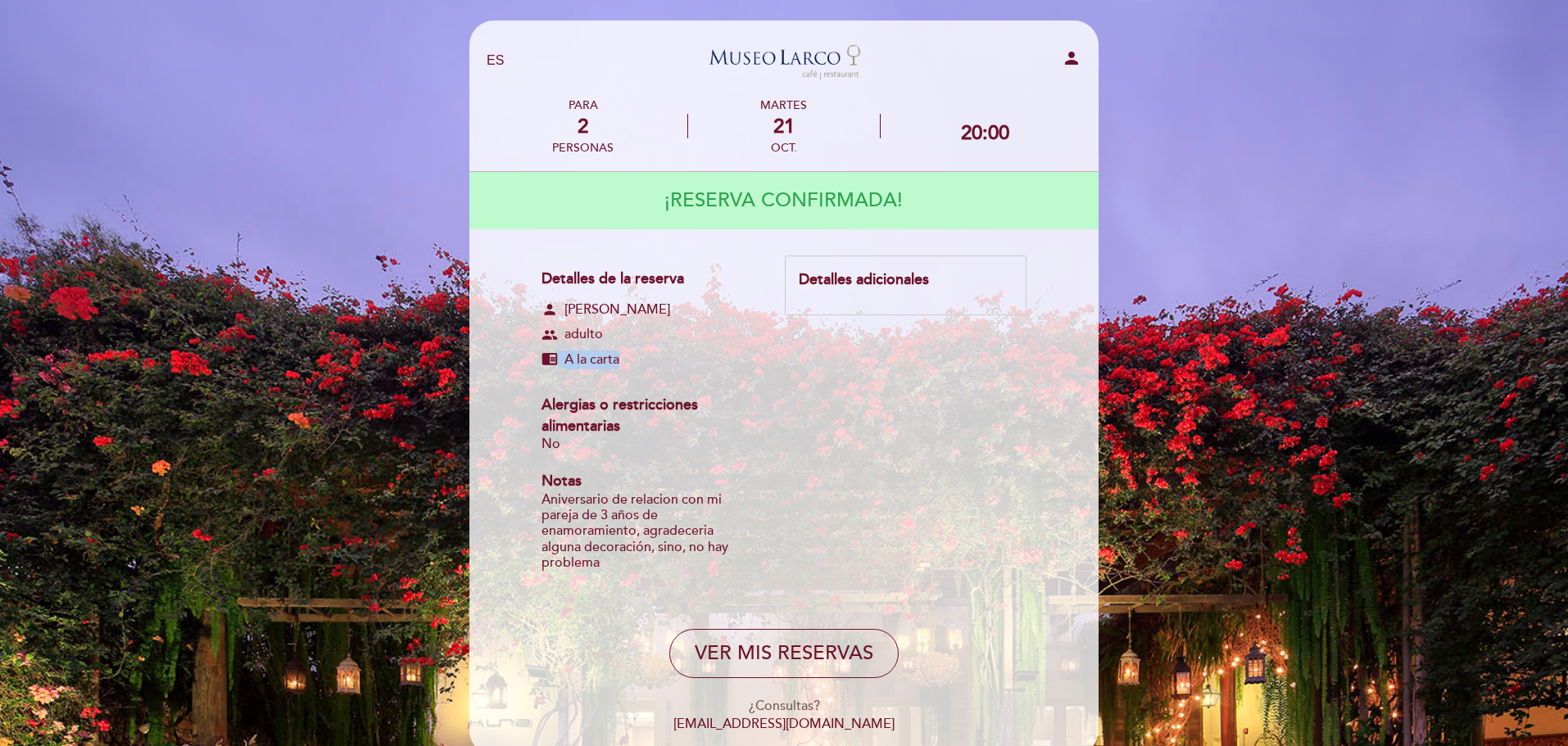
click at [620, 357] on div "chrome_reader_mode A la carta" at bounding box center [648, 360] width 214 height 19
drag, startPoint x: 557, startPoint y: 507, endPoint x: 569, endPoint y: 509, distance: 12.2
click at [556, 507] on div "Aniversario de relacion con mi pareja de 3 años de enamoramiento, agradeceria a…" at bounding box center [648, 531] width 214 height 78
click at [698, 546] on div "Aniversario de relacion con mi pareja de 3 años de enamoramiento, agradeceria a…" at bounding box center [648, 531] width 214 height 78
drag, startPoint x: 773, startPoint y: 551, endPoint x: 798, endPoint y: 527, distance: 34.7
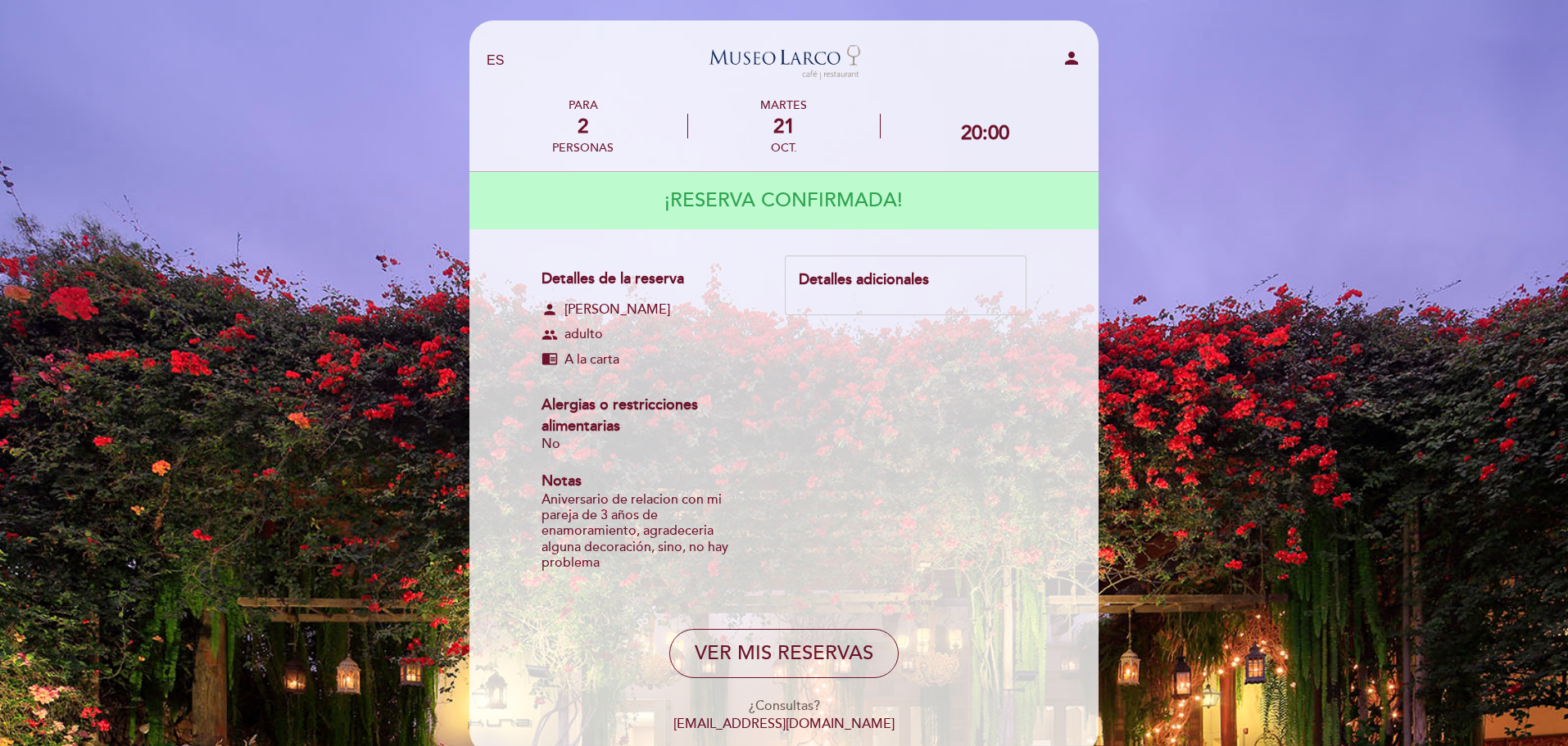
click at [775, 550] on div "Detalles de la reserva person [PERSON_NAME] group adulto chrome_reader_mode A l…" at bounding box center [663, 422] width 243 height 334
click at [891, 269] on div "Detalles adicionales" at bounding box center [905, 286] width 241 height 60
click at [879, 285] on div "Detalles adicionales" at bounding box center [905, 281] width 214 height 22
click at [688, 536] on div "Aniversario de relacion con mi pareja de 3 años de enamoramiento, agradeceria a…" at bounding box center [648, 531] width 214 height 78
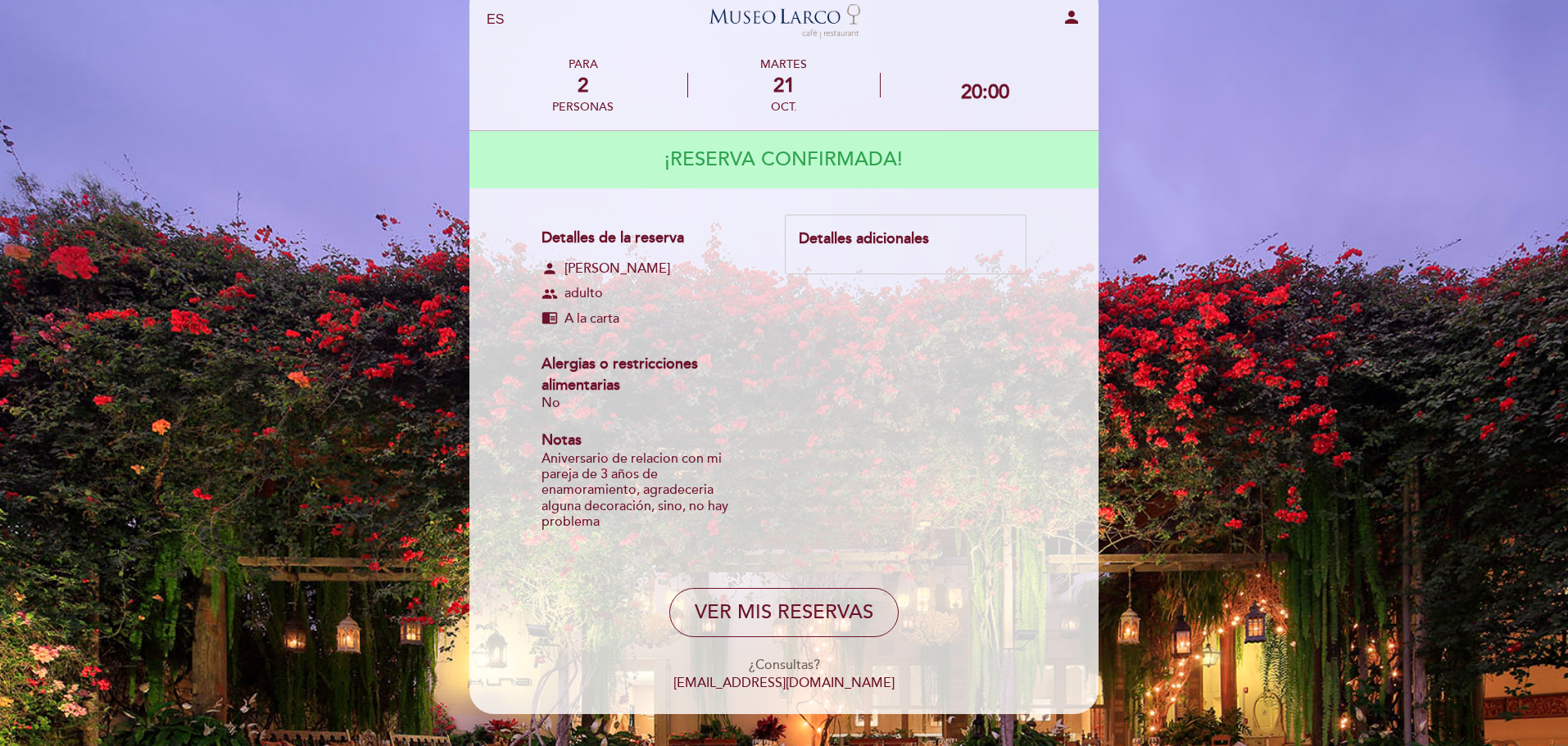
scroll to position [0, 0]
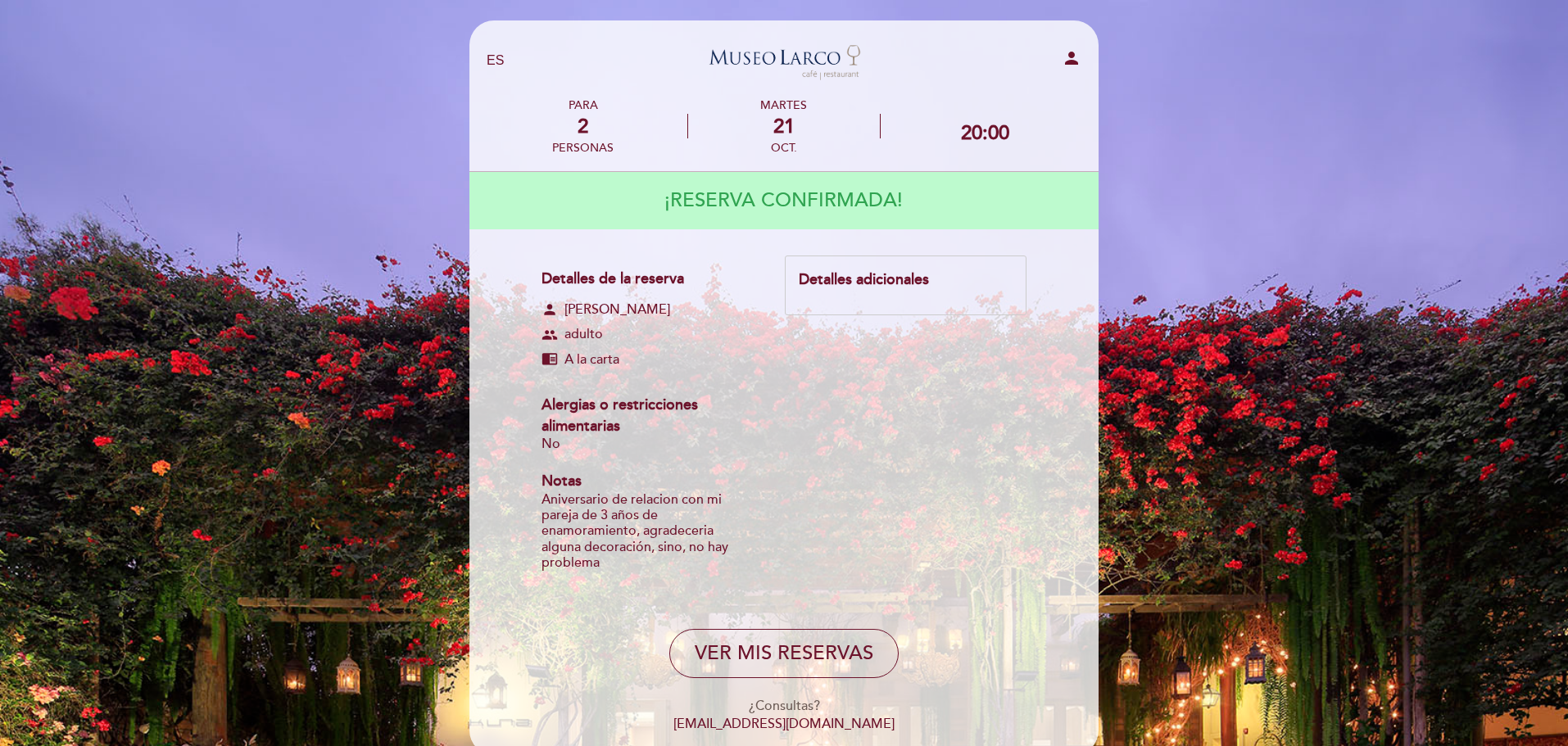
click at [1403, 231] on div "EN ES PT [GEOGRAPHIC_DATA][PERSON_NAME] - Restaurant person PARA 2 personas [DA…" at bounding box center [784, 418] width 1568 height 836
click at [804, 634] on button "VER MIS RESERVAS" at bounding box center [784, 654] width 229 height 49
select select "es"
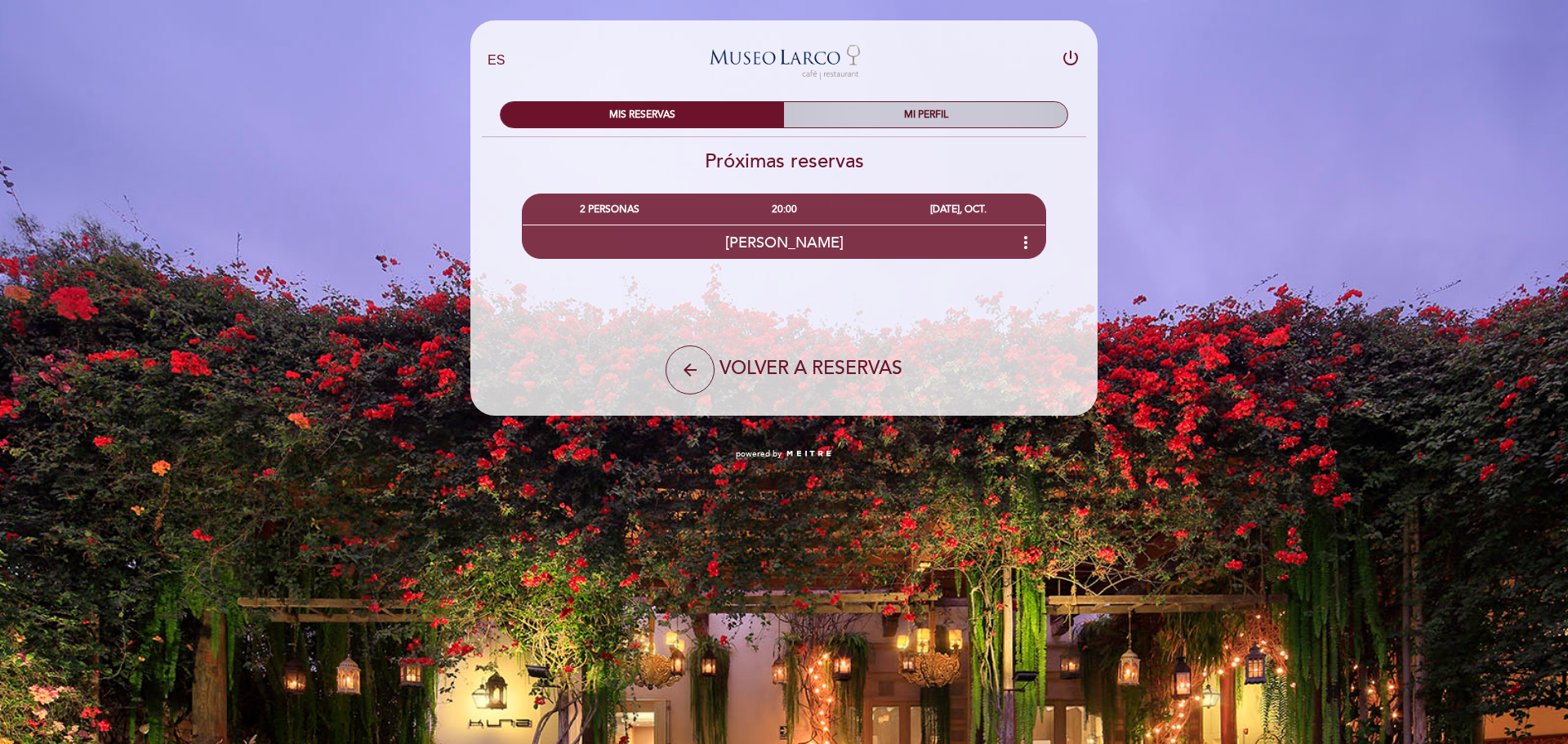
click at [934, 124] on div "MI PERFIL" at bounding box center [925, 115] width 283 height 25
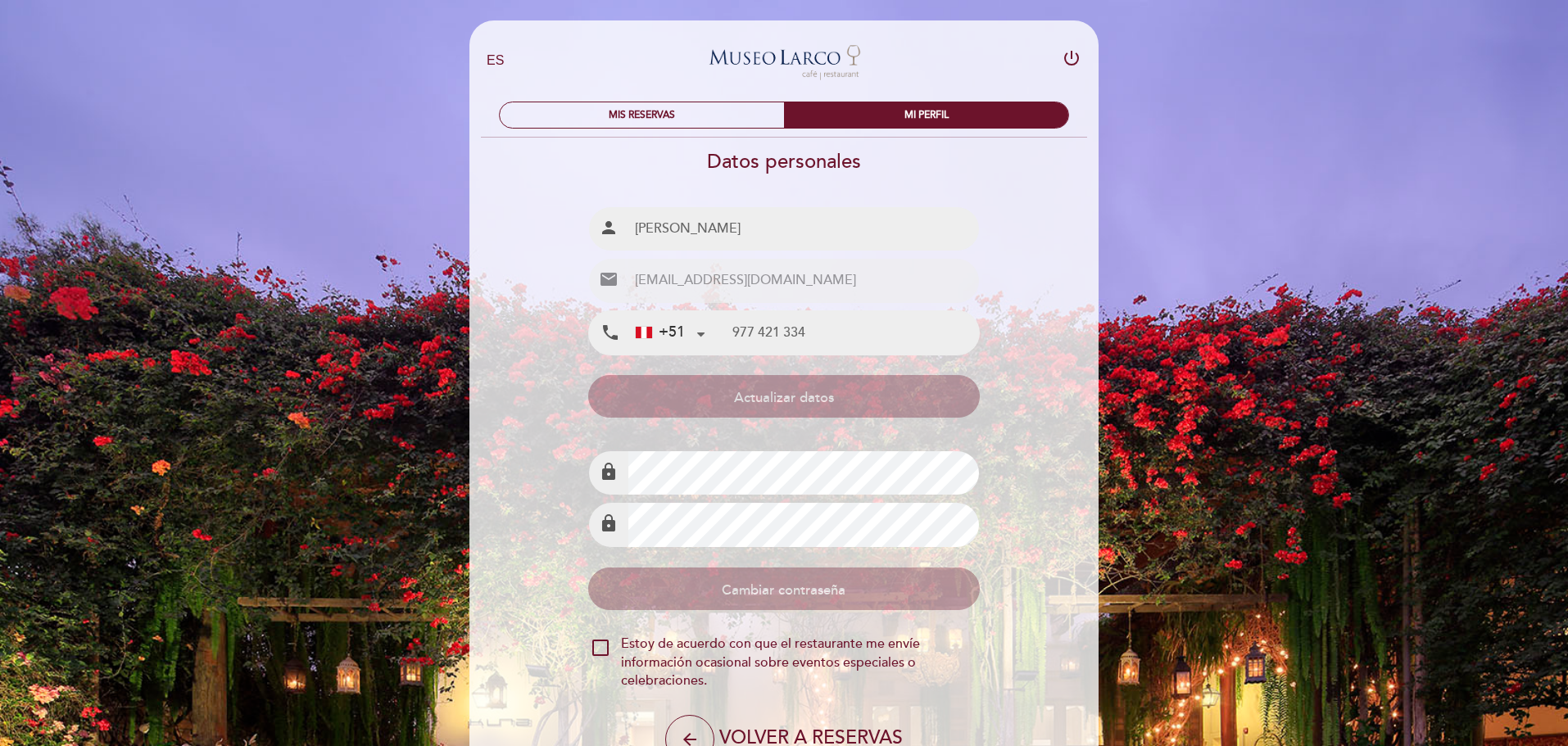
click at [1056, 430] on div "Datos personales Nombre completo person [PERSON_NAME] Email email +51 +51" at bounding box center [784, 422] width 631 height 545
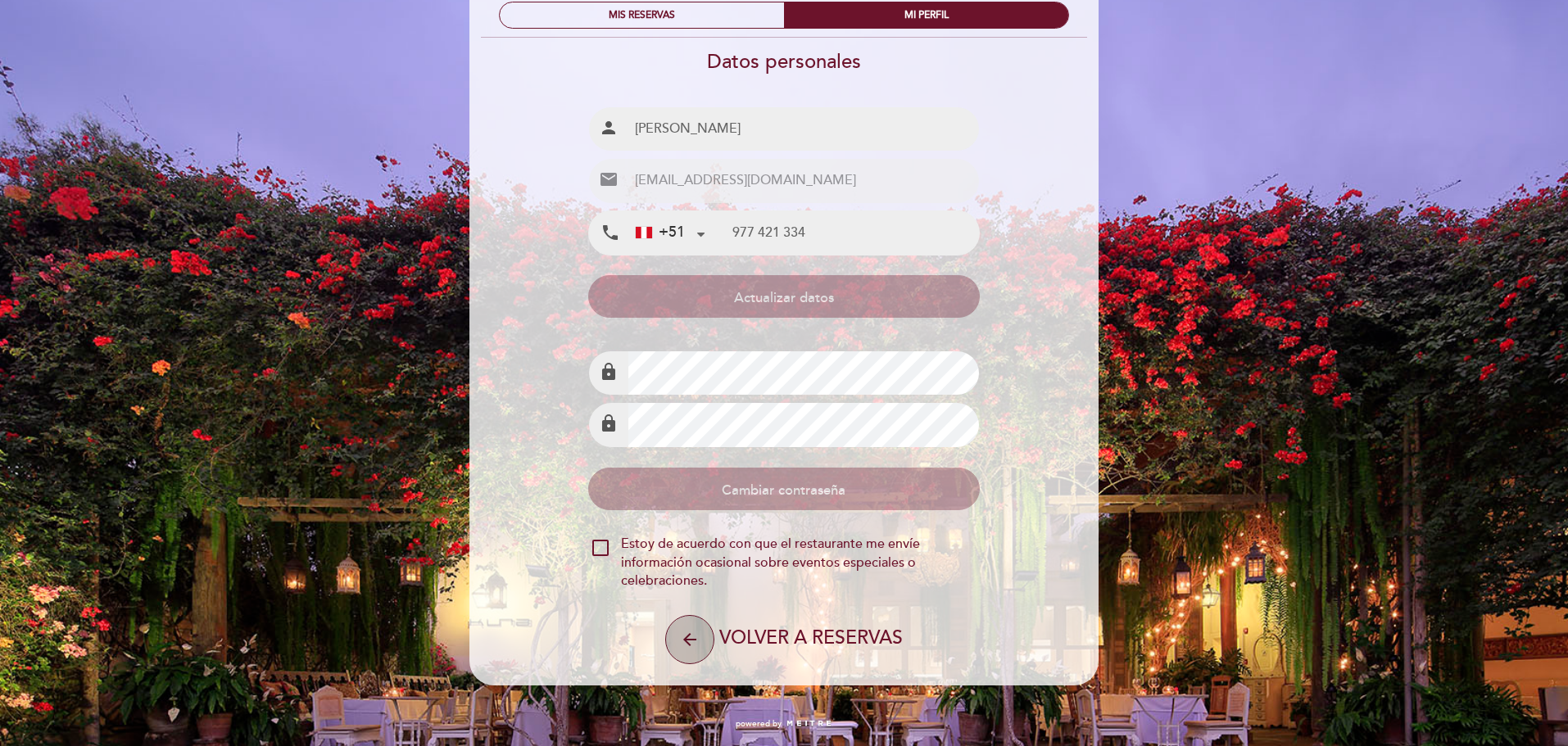
click at [693, 657] on button "arrow_back" at bounding box center [689, 639] width 49 height 49
select select "es"
